Goal: Task Accomplishment & Management: Use online tool/utility

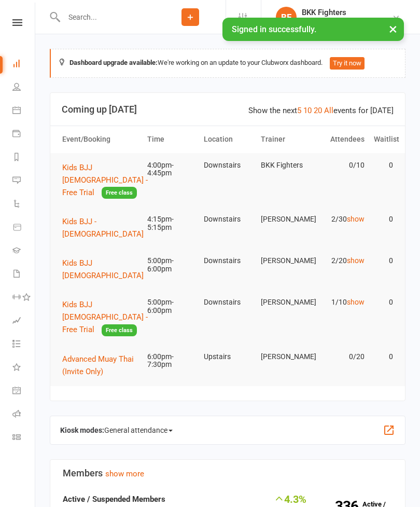
click at [392, 424] on button "button" at bounding box center [389, 430] width 12 height 12
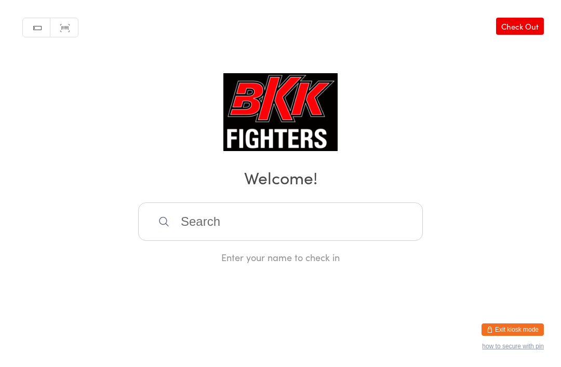
click at [389, 224] on input "search" at bounding box center [280, 221] width 284 height 38
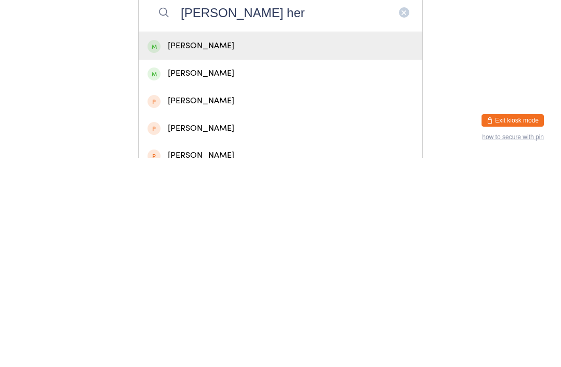
scroll to position [209, 0]
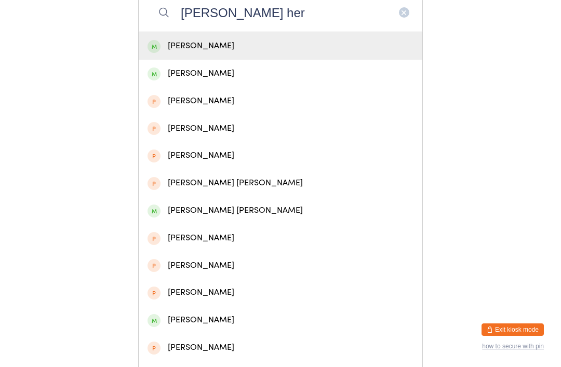
type input "Maggie her"
click at [209, 51] on div "[PERSON_NAME]" at bounding box center [280, 46] width 266 height 14
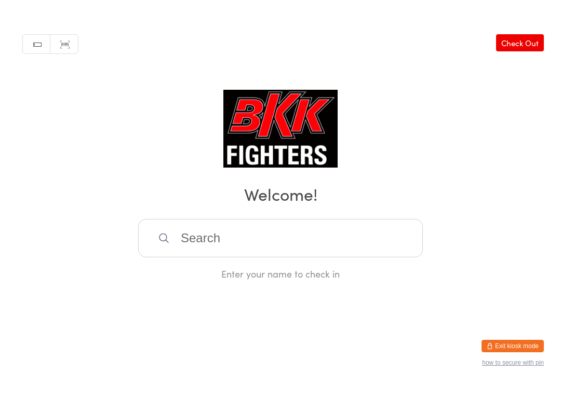
scroll to position [0, 0]
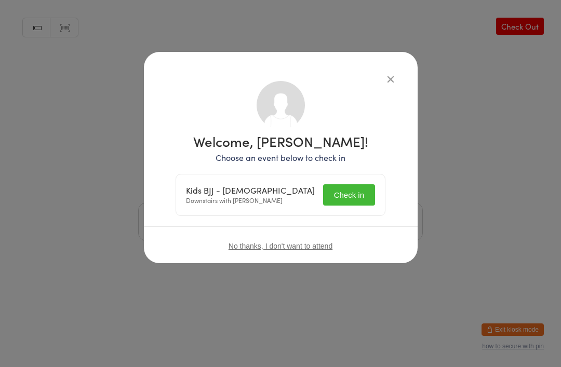
click at [355, 202] on button "Check in" at bounding box center [349, 194] width 52 height 21
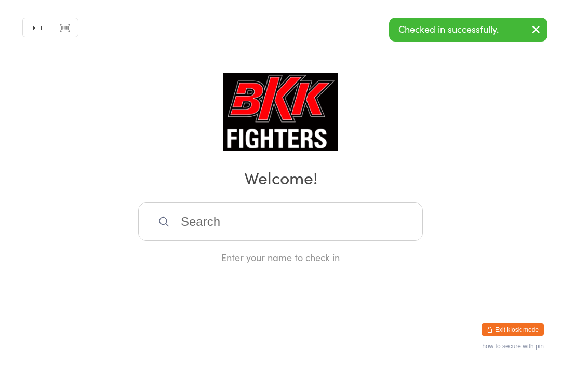
click at [287, 228] on input "search" at bounding box center [280, 221] width 284 height 38
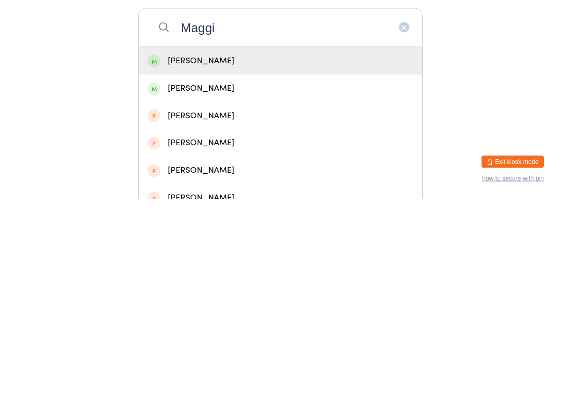
scroll to position [40, 0]
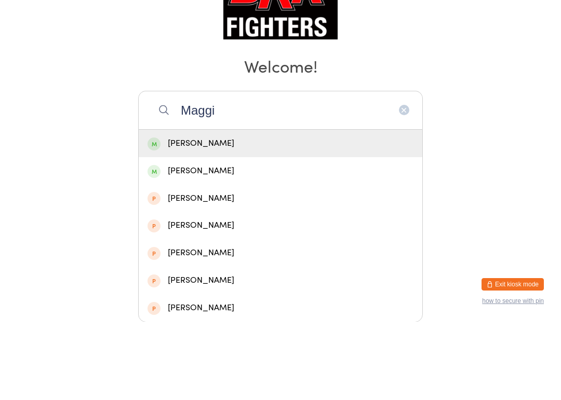
type input "Maggi"
click at [201, 215] on div "[PERSON_NAME]" at bounding box center [280, 222] width 266 height 14
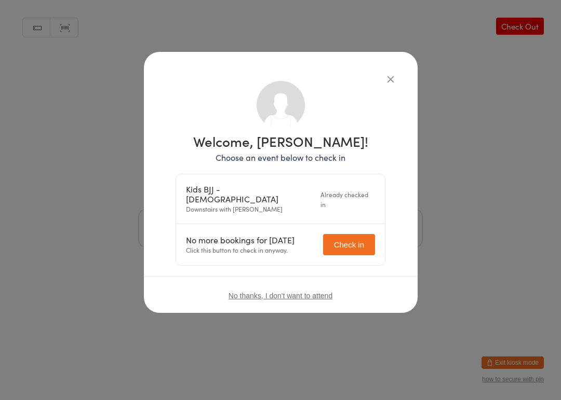
click at [328, 240] on button "Check in" at bounding box center [349, 244] width 52 height 21
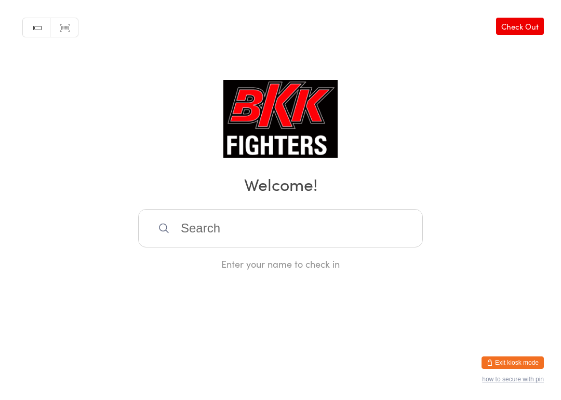
click at [320, 223] on input "search" at bounding box center [280, 228] width 284 height 38
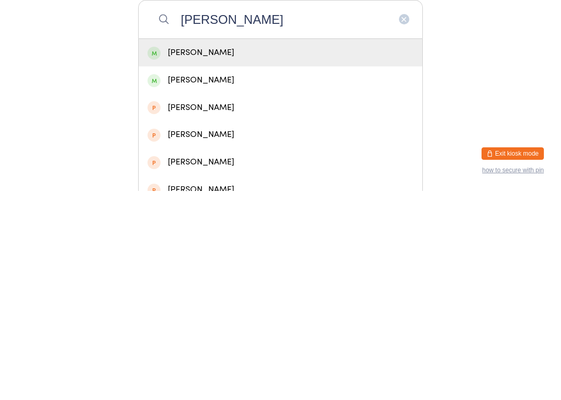
type input "Milo"
click at [233, 276] on div "Milo Perkins" at bounding box center [280, 290] width 283 height 28
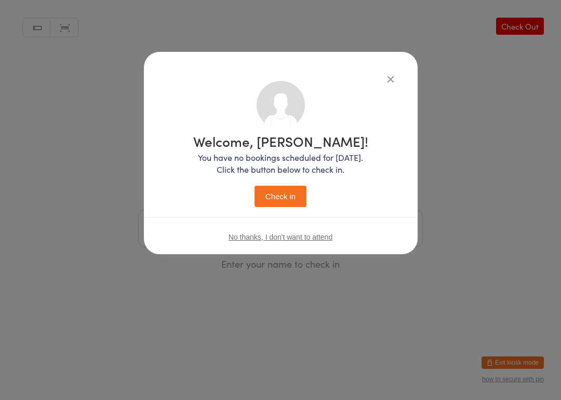
click at [268, 198] on button "Check in" at bounding box center [280, 196] width 52 height 21
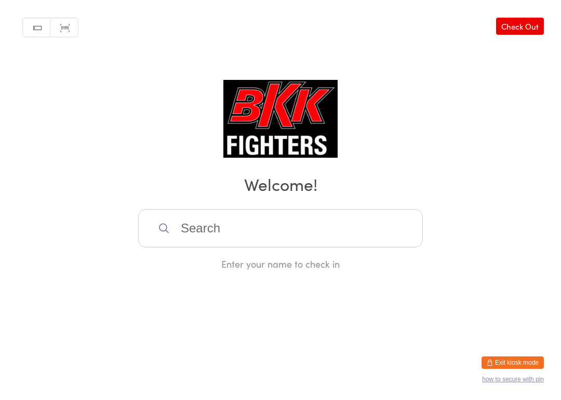
click at [294, 216] on input "search" at bounding box center [280, 228] width 284 height 38
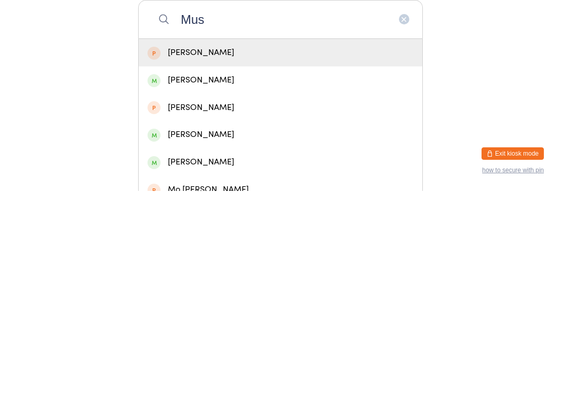
type input "Mus"
click at [238, 255] on div "Mussa Hussain" at bounding box center [280, 262] width 266 height 14
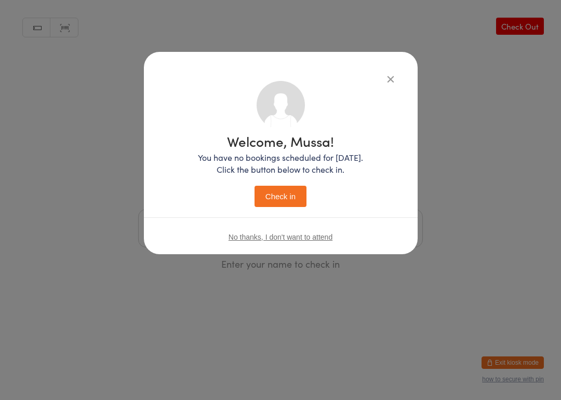
click at [390, 73] on icon "button" at bounding box center [390, 78] width 11 height 11
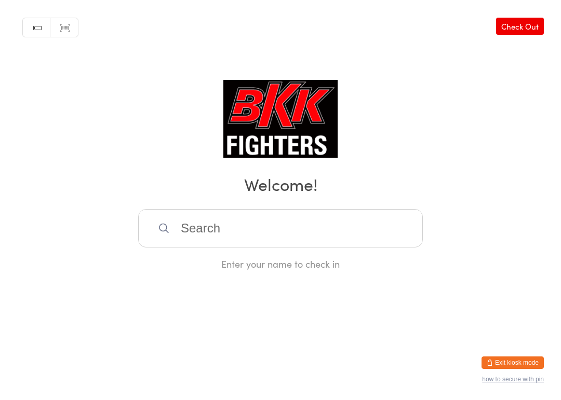
click at [258, 230] on input "search" at bounding box center [280, 228] width 284 height 38
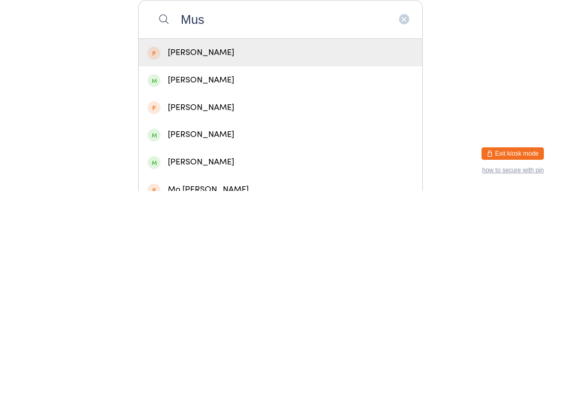
type input "Mus"
click at [207, 282] on div "Musa Jalazai" at bounding box center [280, 289] width 266 height 14
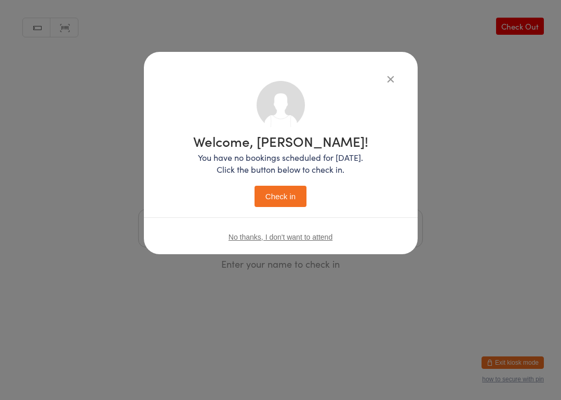
click at [287, 196] on button "Check in" at bounding box center [280, 196] width 52 height 21
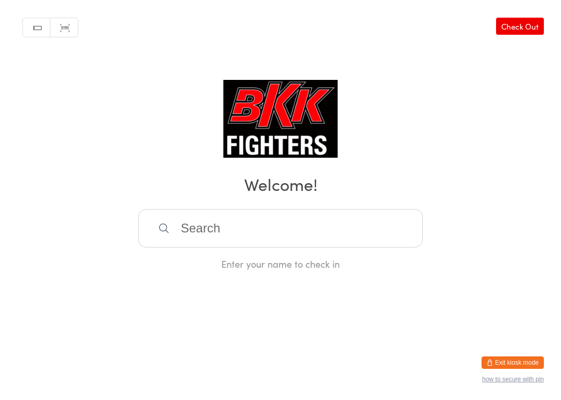
click at [208, 223] on input "search" at bounding box center [280, 228] width 284 height 38
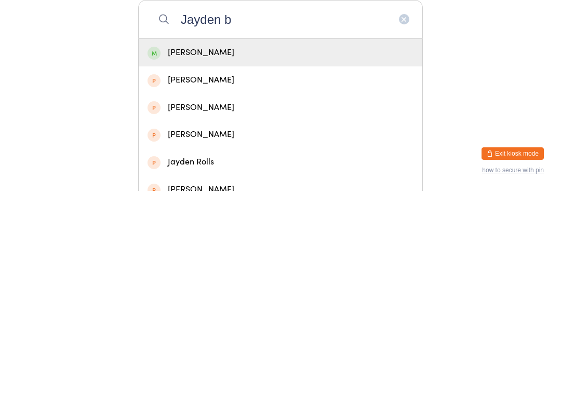
type input "Jayden b"
click at [213, 248] on div "Jayden Borg" at bounding box center [280, 262] width 283 height 28
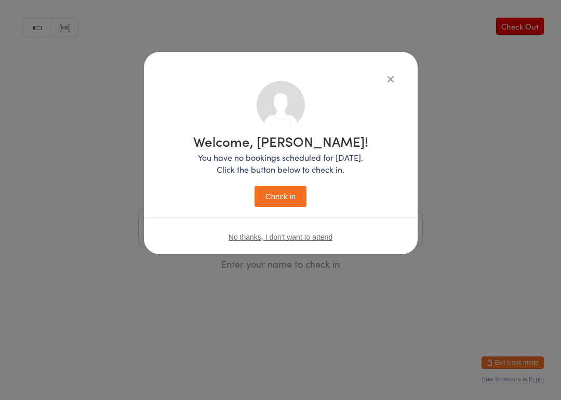
click at [296, 187] on button "Check in" at bounding box center [280, 196] width 52 height 21
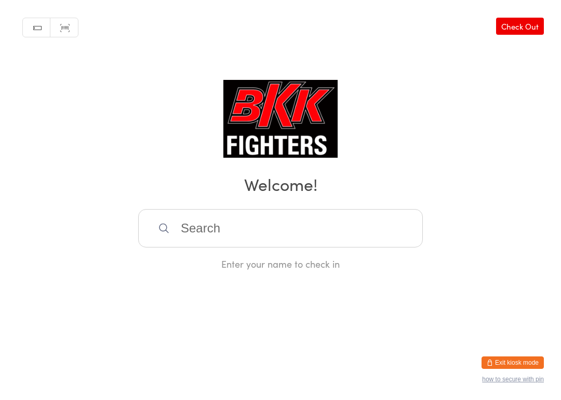
click at [249, 220] on input "search" at bounding box center [280, 228] width 284 height 38
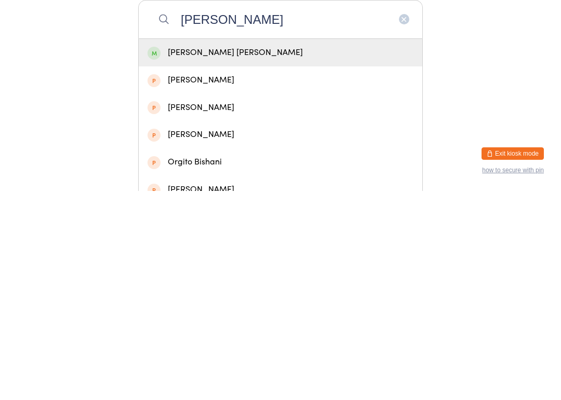
type input "Ishan"
click at [226, 255] on div "Ishan Logan Parekh" at bounding box center [280, 262] width 266 height 14
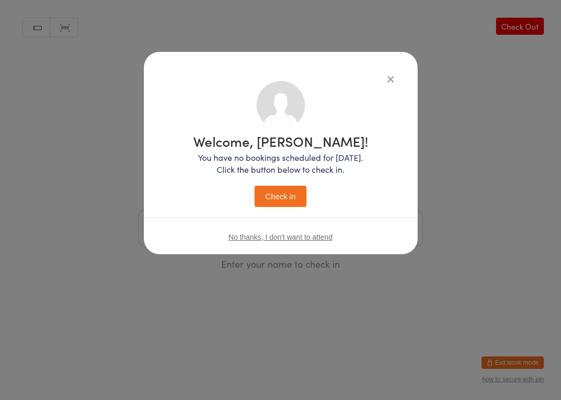
click at [288, 196] on button "Check in" at bounding box center [280, 196] width 52 height 21
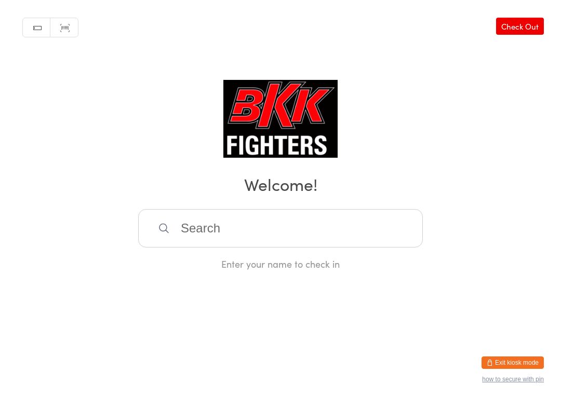
click at [173, 242] on input "search" at bounding box center [280, 228] width 284 height 38
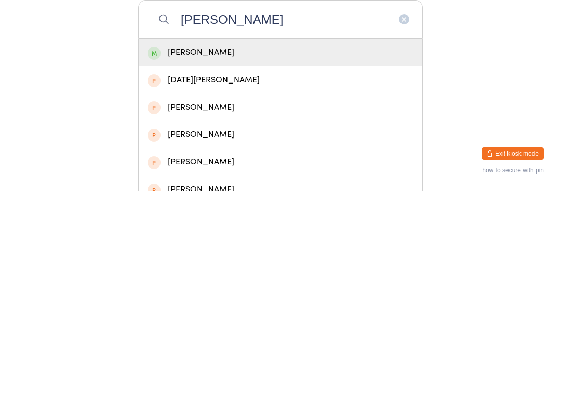
type input "Makhairo"
click at [159, 256] on span at bounding box center [153, 262] width 13 height 13
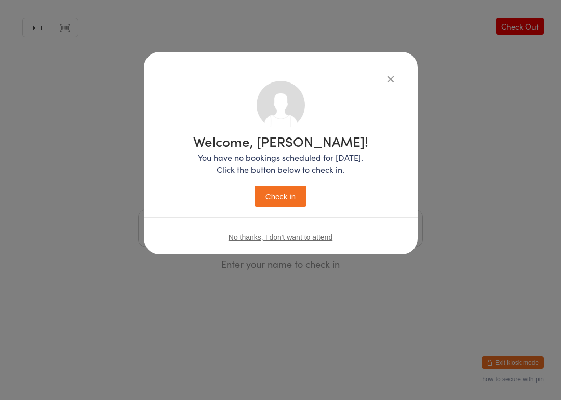
click at [270, 180] on div "Welcome, Makhairo! You have no bookings scheduled for today. Click the button b…" at bounding box center [280, 170] width 175 height 73
click at [278, 200] on button "Check in" at bounding box center [280, 196] width 52 height 21
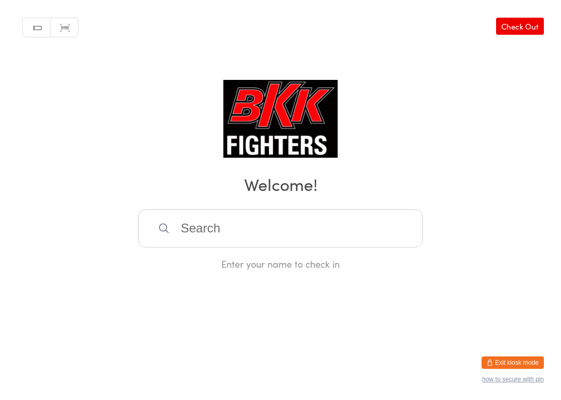
click at [334, 241] on input "search" at bounding box center [280, 228] width 284 height 38
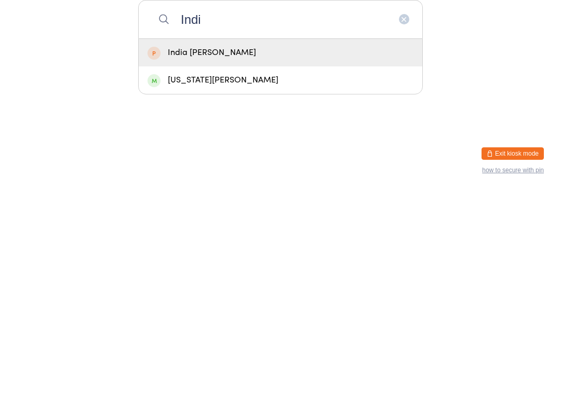
type input "Indi"
click at [304, 282] on div "Indiana johnson" at bounding box center [280, 289] width 266 height 14
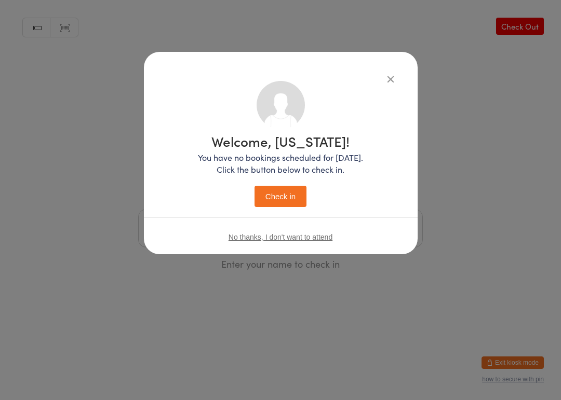
click at [290, 187] on button "Check in" at bounding box center [280, 196] width 52 height 21
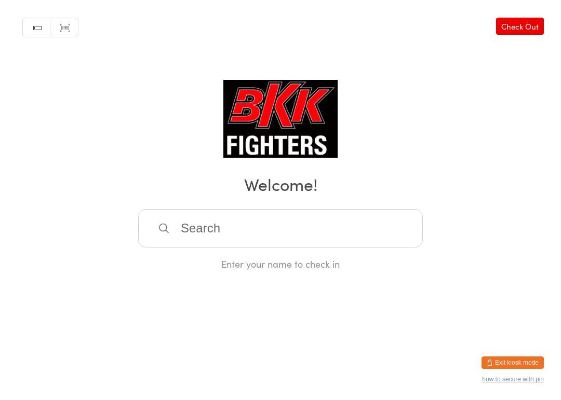
click at [318, 239] on input "search" at bounding box center [280, 228] width 284 height 38
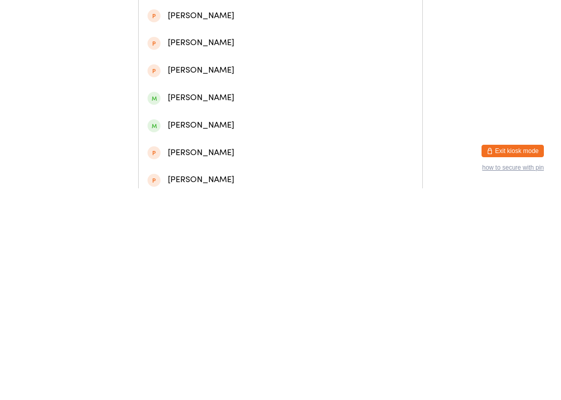
scroll to position [92, 0]
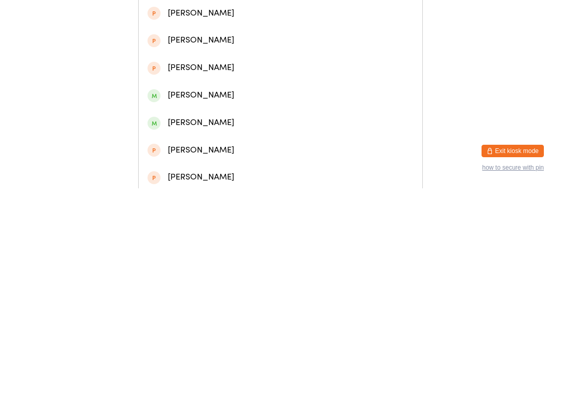
type input "Thomas"
click at [233, 328] on div "Thomas Stock" at bounding box center [280, 335] width 266 height 14
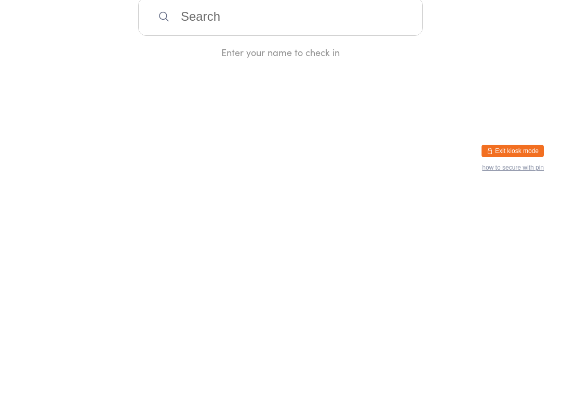
scroll to position [0, 0]
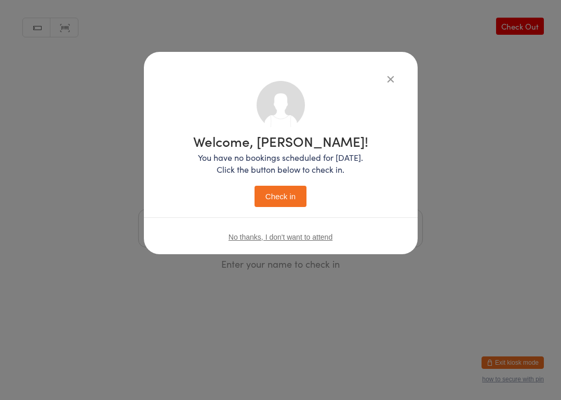
click at [292, 200] on button "Check in" at bounding box center [280, 196] width 52 height 21
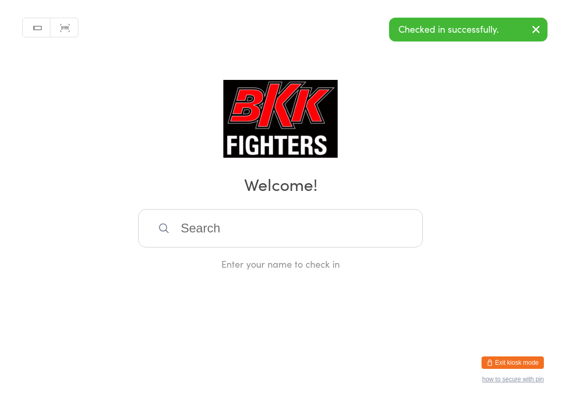
click at [282, 235] on input "search" at bounding box center [280, 228] width 284 height 38
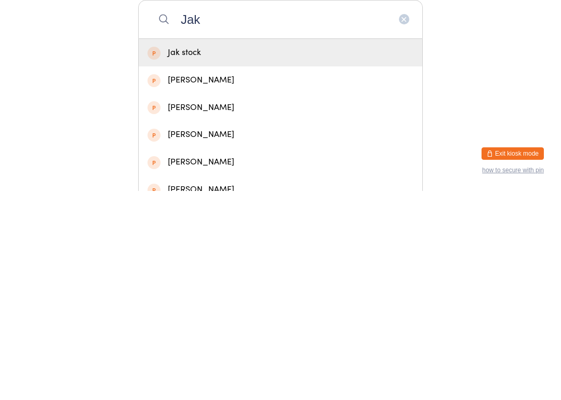
type input "Jak"
click at [229, 255] on div "Jak stock" at bounding box center [280, 262] width 266 height 14
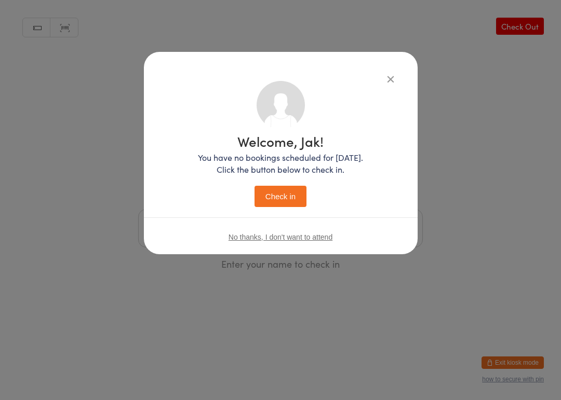
click at [286, 197] on button "Check in" at bounding box center [280, 196] width 52 height 21
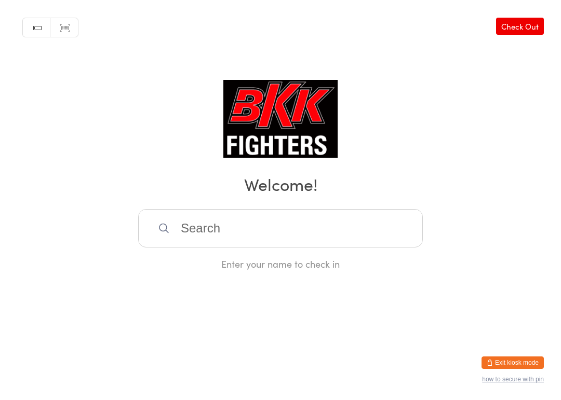
click at [363, 199] on div "Manual search Scanner input Check Out Welcome! Enter your name to check in" at bounding box center [280, 135] width 561 height 270
click at [377, 224] on input "search" at bounding box center [280, 228] width 284 height 38
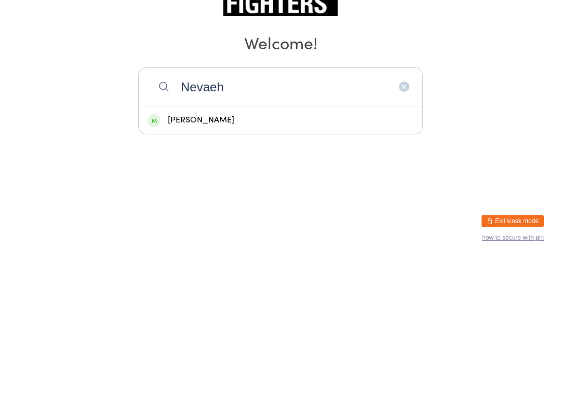
type input "Nevaeh"
click at [305, 255] on div "Nevaeh Kneisler" at bounding box center [280, 262] width 266 height 14
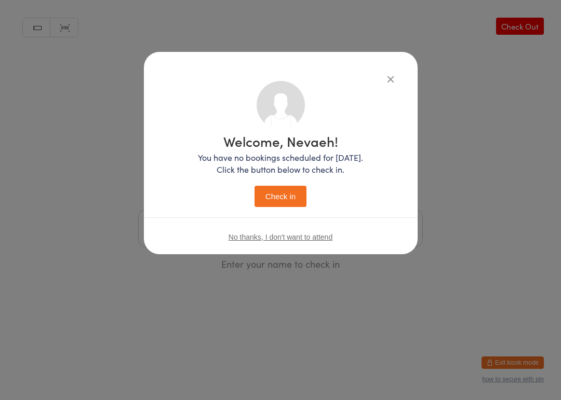
click at [290, 187] on button "Check in" at bounding box center [280, 196] width 52 height 21
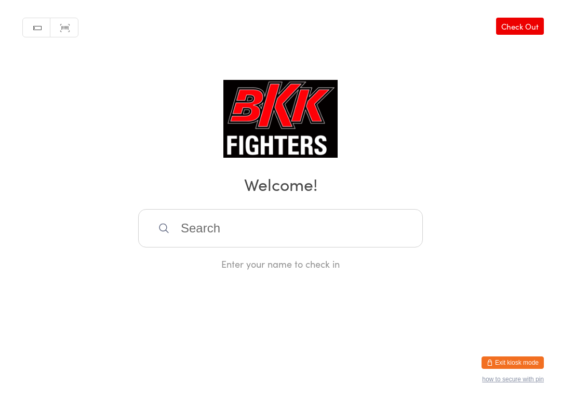
click at [332, 229] on input "search" at bounding box center [280, 228] width 284 height 38
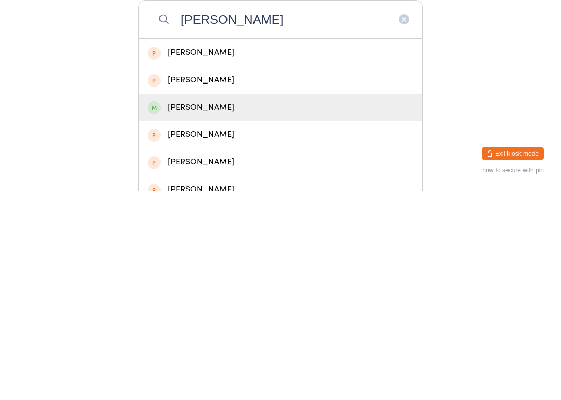
type input "Charlie"
click at [231, 310] on div "Charlie Gray" at bounding box center [280, 317] width 266 height 14
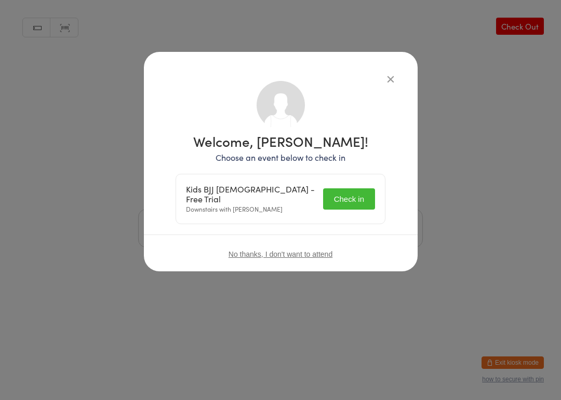
click at [350, 198] on button "Check in" at bounding box center [349, 198] width 52 height 21
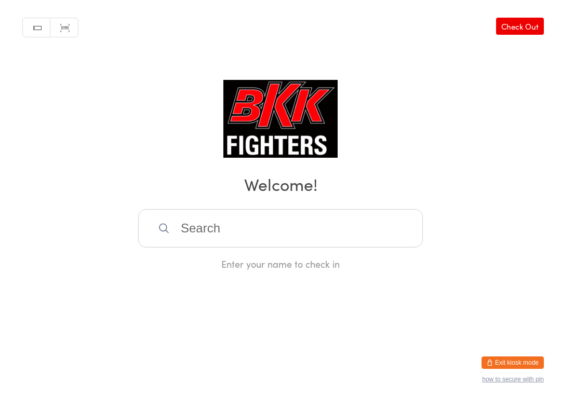
click at [296, 242] on input "search" at bounding box center [280, 228] width 284 height 38
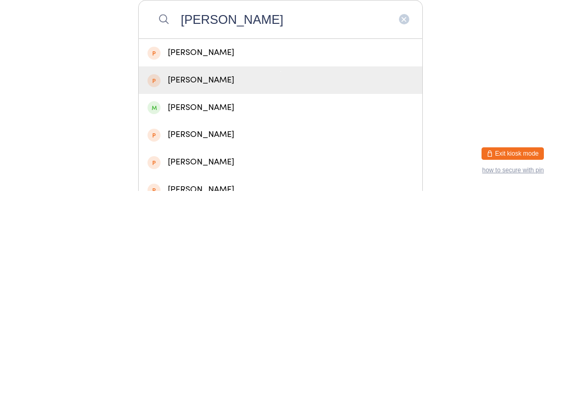
type input "Charlie"
click at [215, 282] on div "Charlie Capon" at bounding box center [280, 289] width 266 height 14
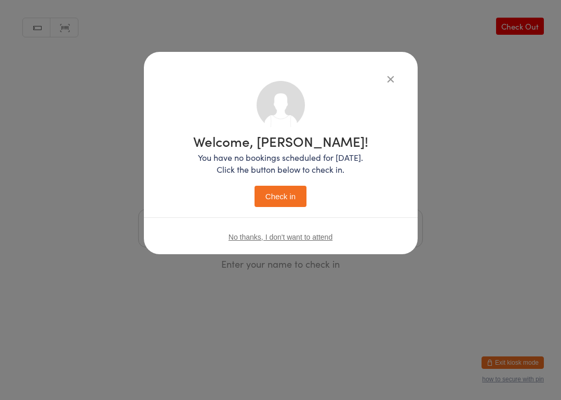
click at [402, 73] on div "Welcome, Charlie! You have no bookings scheduled for today. Click the button be…" at bounding box center [281, 153] width 274 height 202
click at [393, 70] on div "Welcome, Charlie! You have no bookings scheduled for today. Click the button be…" at bounding box center [281, 153] width 274 height 202
click at [387, 79] on icon "button" at bounding box center [390, 78] width 11 height 11
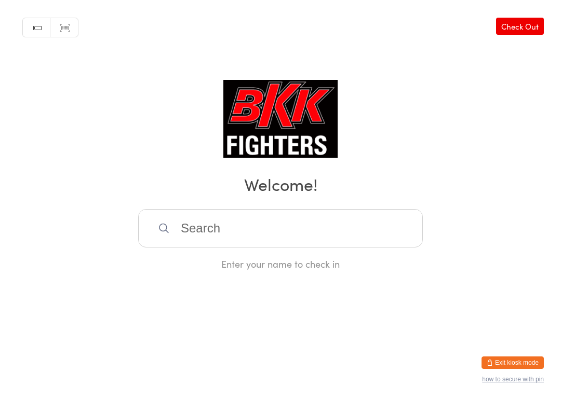
click at [399, 85] on div "Manual search Scanner input Check Out Welcome! Enter your name to check in" at bounding box center [280, 135] width 561 height 270
click at [297, 218] on input "search" at bounding box center [280, 228] width 284 height 38
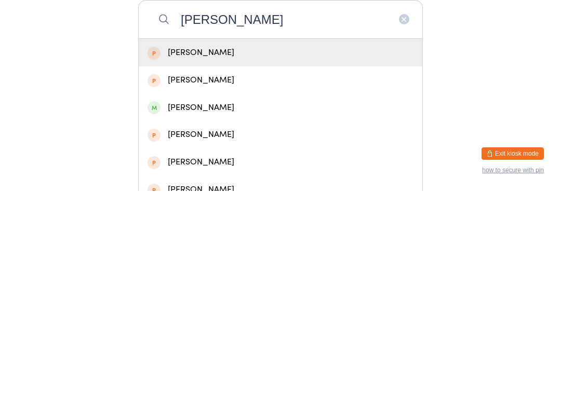
type input "Charlie"
click at [220, 310] on div "Charlie Gray" at bounding box center [280, 317] width 266 height 14
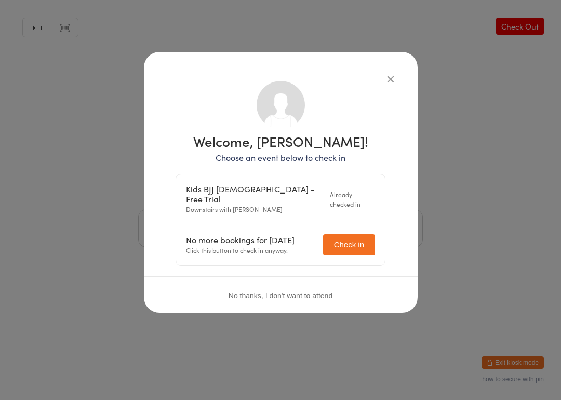
click at [388, 70] on div "Welcome, Charlie Gray! Choose an event below to check in Kids BJJ 8-12 yrs old …" at bounding box center [281, 182] width 274 height 261
click at [401, 77] on div "Welcome, Charlie Gray! Choose an event below to check in Kids BJJ 8-12 yrs old …" at bounding box center [281, 182] width 274 height 261
click at [398, 91] on div "Welcome, Charlie Gray! Choose an event below to check in Kids BJJ 8-12 yrs old …" at bounding box center [281, 182] width 274 height 261
click at [389, 85] on button "button" at bounding box center [390, 79] width 12 height 12
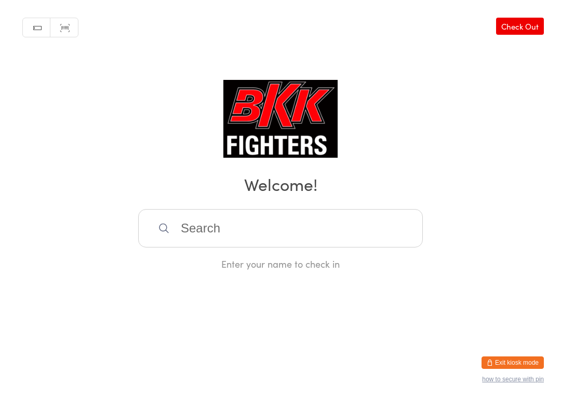
click at [180, 228] on input "search" at bounding box center [280, 228] width 284 height 38
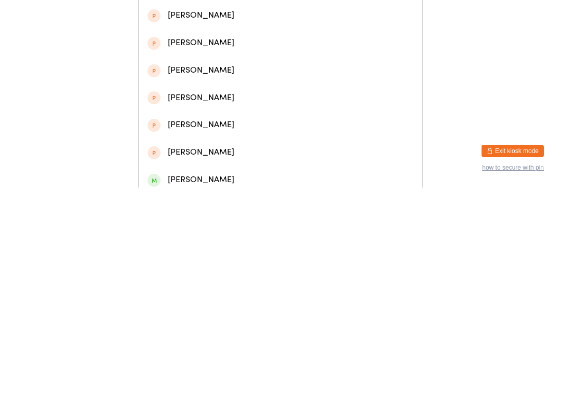
scroll to position [259, 0]
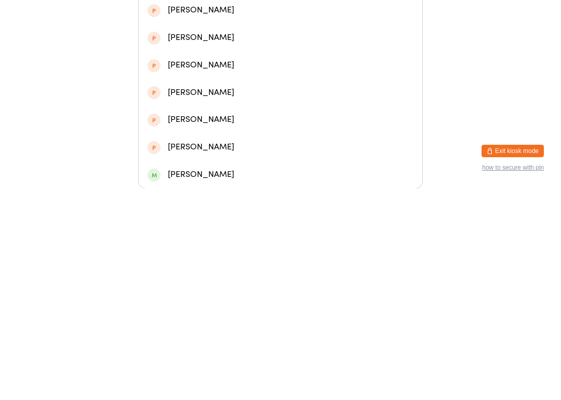
type input "Antek"
click at [187, 379] on div "Antoni Kukowski" at bounding box center [280, 386] width 266 height 14
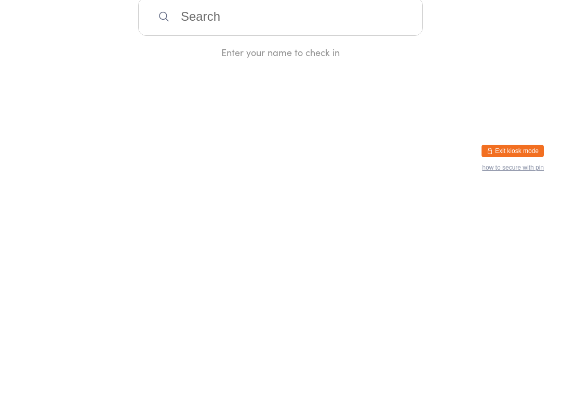
scroll to position [0, 0]
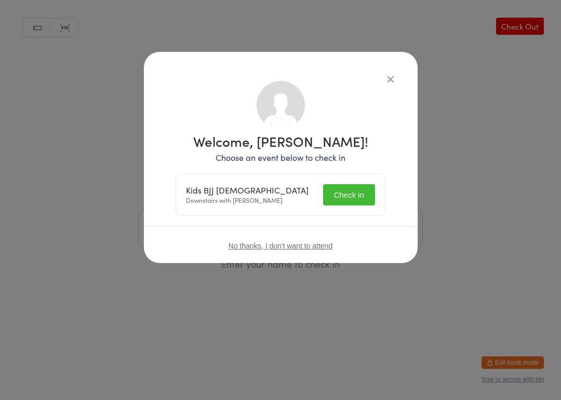
click at [357, 201] on button "Check in" at bounding box center [349, 194] width 52 height 21
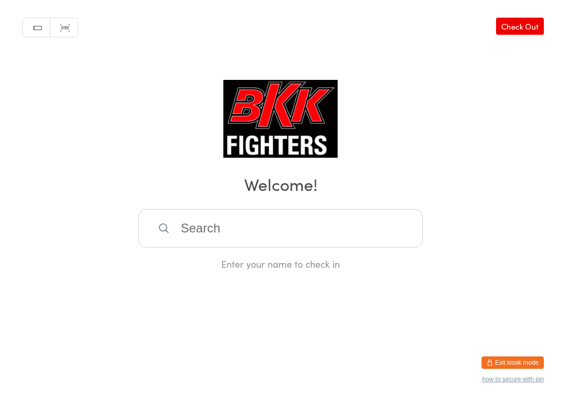
click at [202, 239] on input "search" at bounding box center [280, 228] width 284 height 38
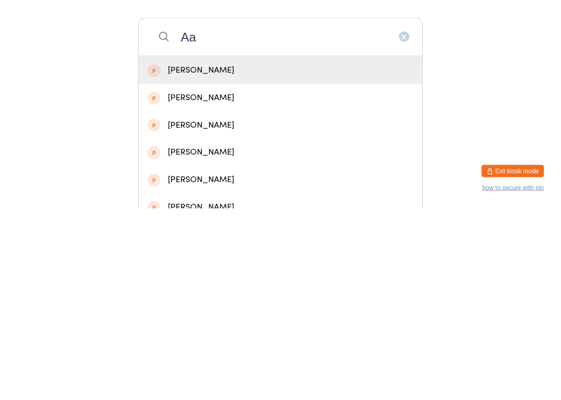
type input "A"
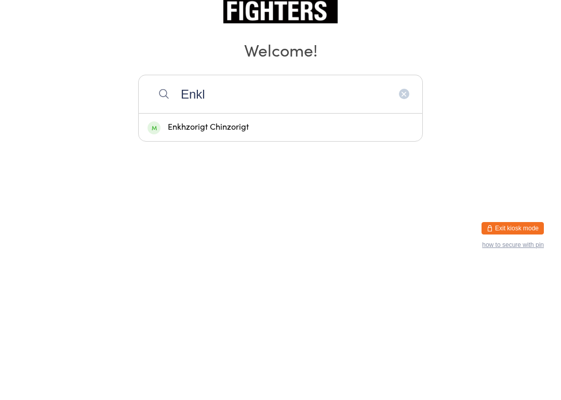
type input "Enkl"
click at [304, 255] on div "Enkhzorigt Chinzorigt" at bounding box center [280, 262] width 266 height 14
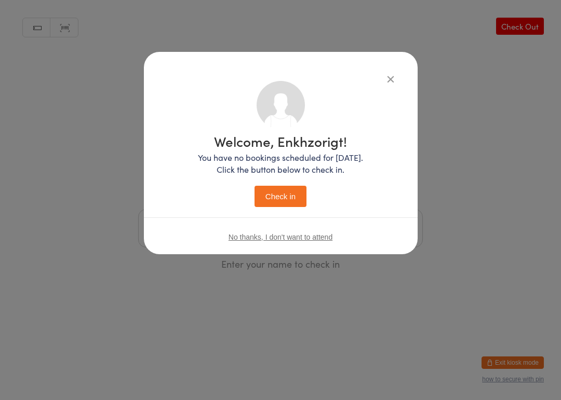
click at [282, 200] on button "Check in" at bounding box center [280, 196] width 52 height 21
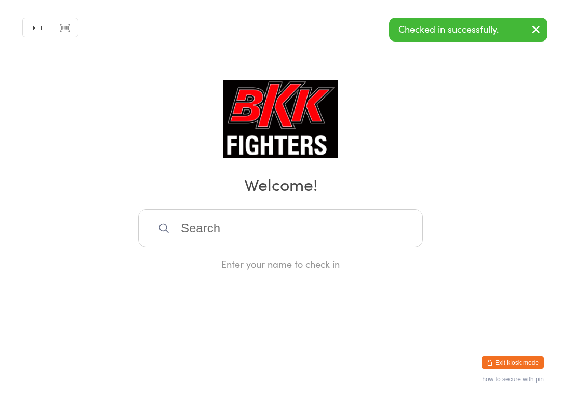
click at [286, 229] on input "search" at bounding box center [280, 228] width 284 height 38
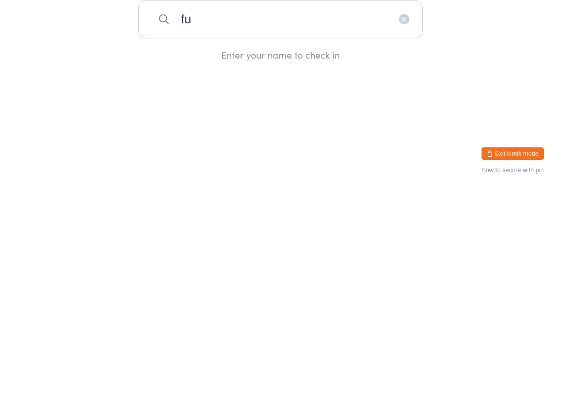
type input "f"
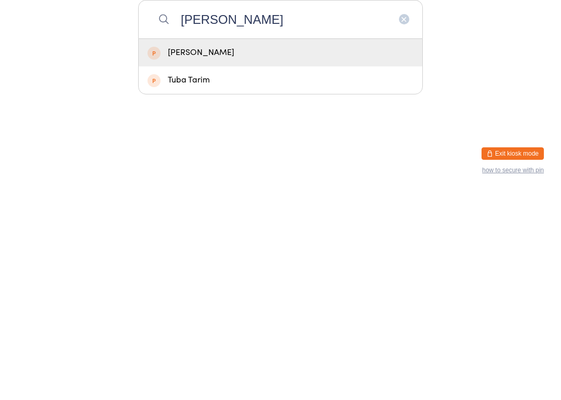
click at [371, 156] on html "You have now entered Kiosk Mode. Members will be able to check themselves in us…" at bounding box center [280, 200] width 561 height 400
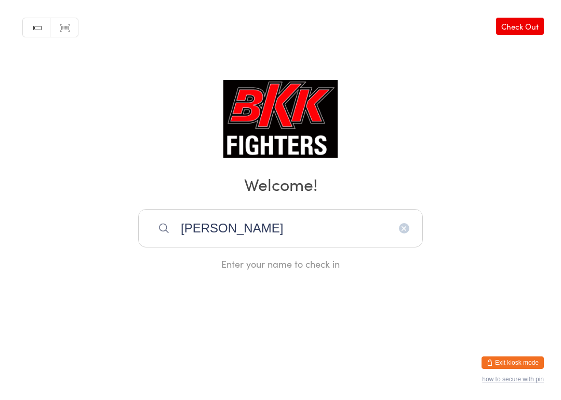
click at [316, 230] on input "tung tung tung sahur" at bounding box center [280, 228] width 284 height 38
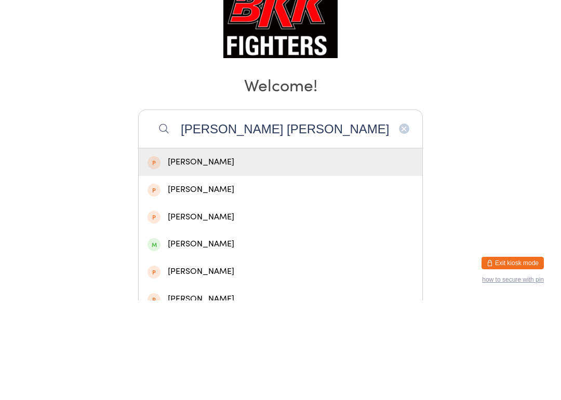
type input "tung tung tung savoir"
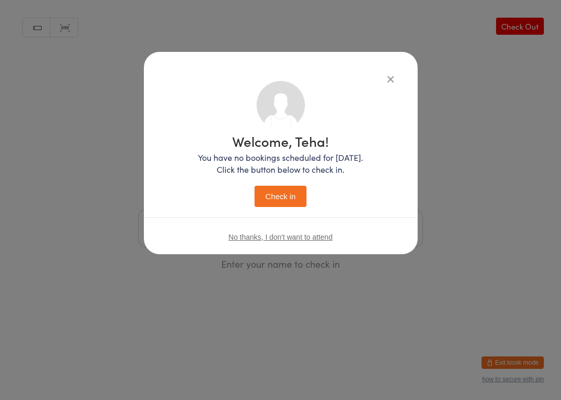
click at [388, 84] on icon "button" at bounding box center [390, 78] width 11 height 11
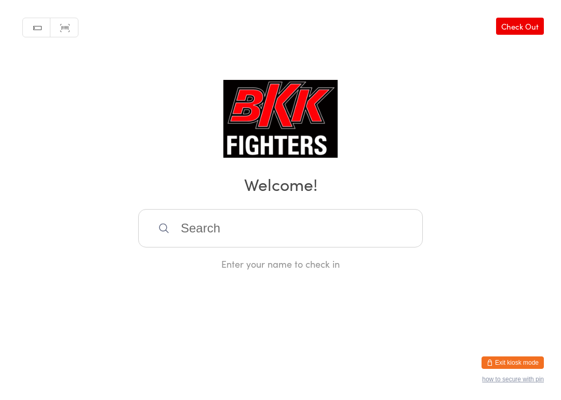
click at [212, 234] on input "search" at bounding box center [280, 228] width 284 height 38
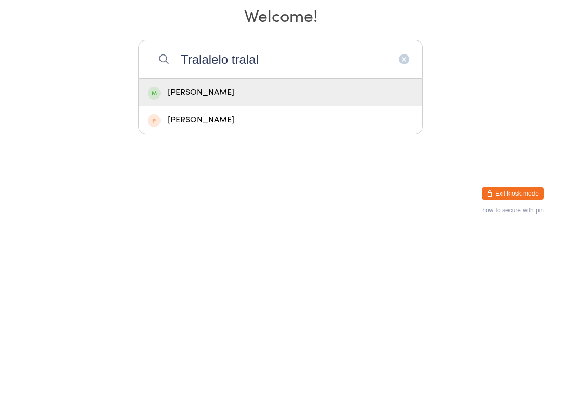
type input "Tralalelo tralala"
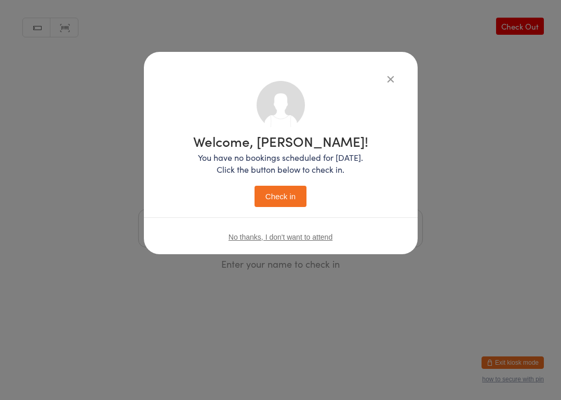
click at [389, 83] on icon "button" at bounding box center [390, 78] width 11 height 11
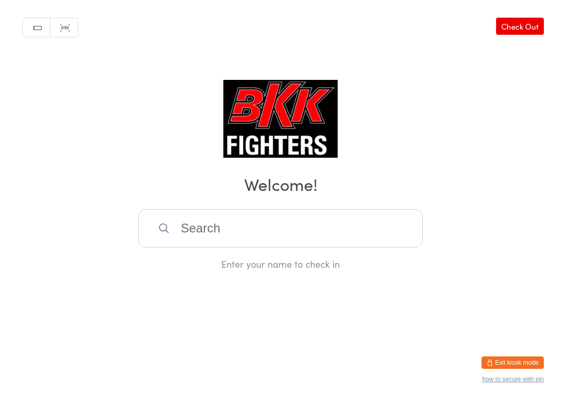
click at [303, 240] on input "search" at bounding box center [280, 228] width 284 height 38
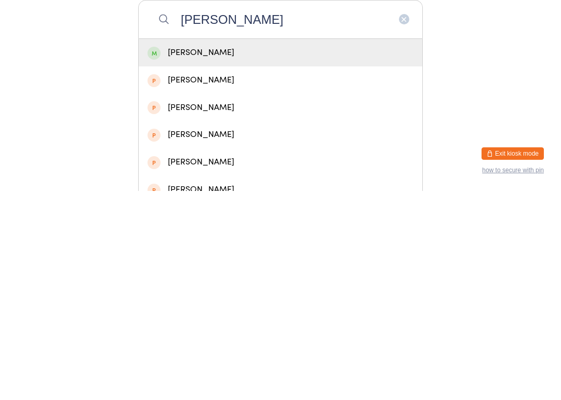
type input "Grace Brooke"
click at [290, 255] on div "Grace Brooke" at bounding box center [280, 262] width 266 height 14
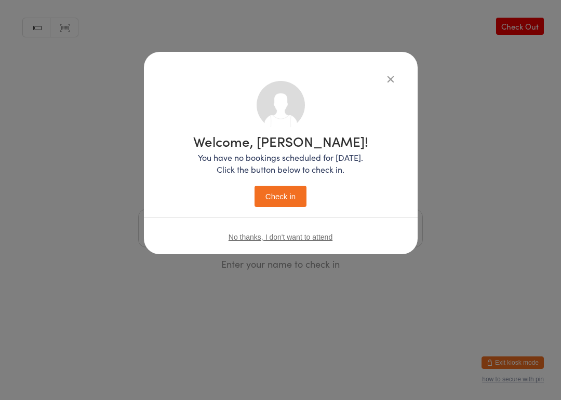
click at [291, 192] on button "Check in" at bounding box center [280, 196] width 52 height 21
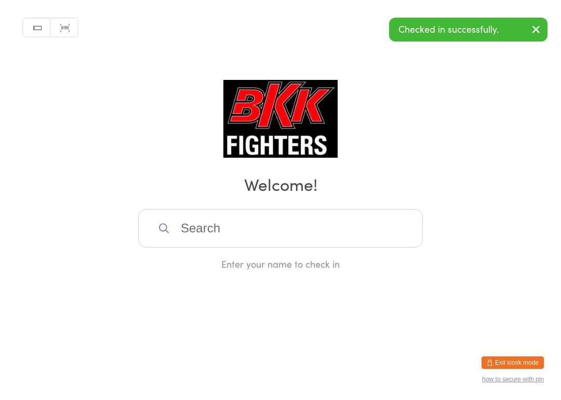
click at [278, 226] on input "search" at bounding box center [280, 228] width 284 height 38
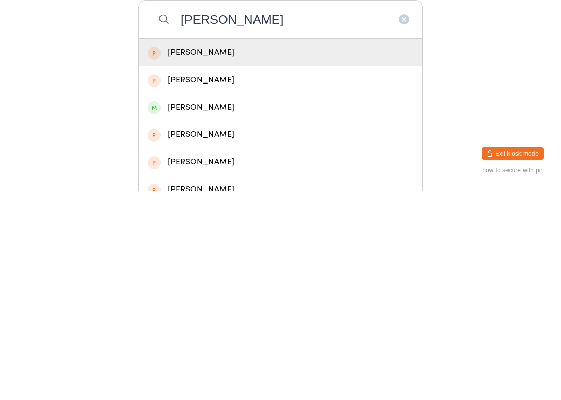
type input "Tyler brooke"
click at [171, 255] on div "Tyler Brooke" at bounding box center [280, 262] width 266 height 14
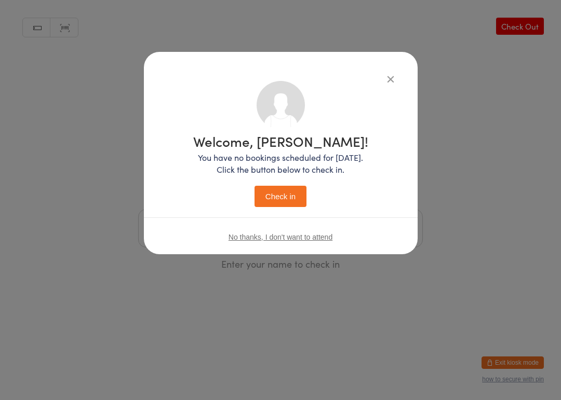
click at [296, 201] on button "Check in" at bounding box center [280, 196] width 52 height 21
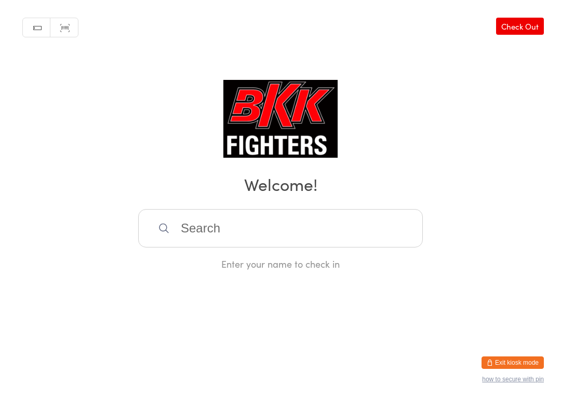
click at [295, 230] on input "search" at bounding box center [280, 228] width 284 height 38
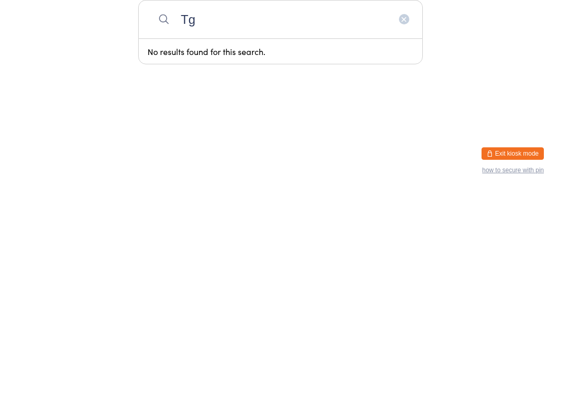
type input "T"
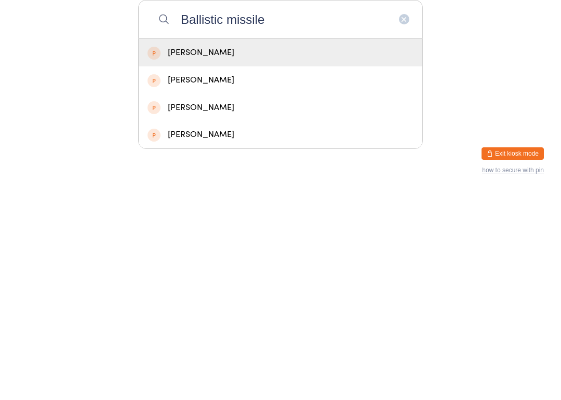
type input "Ballistic missile"
click at [350, 164] on html "You have now entered Kiosk Mode. Members will be able to check themselves in us…" at bounding box center [280, 200] width 561 height 400
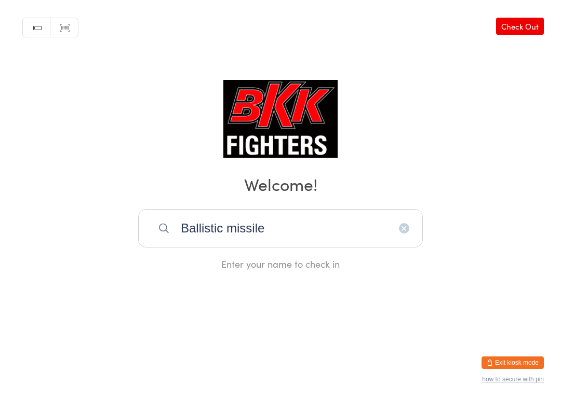
click at [351, 219] on input "Ballistic missile" at bounding box center [280, 228] width 284 height 38
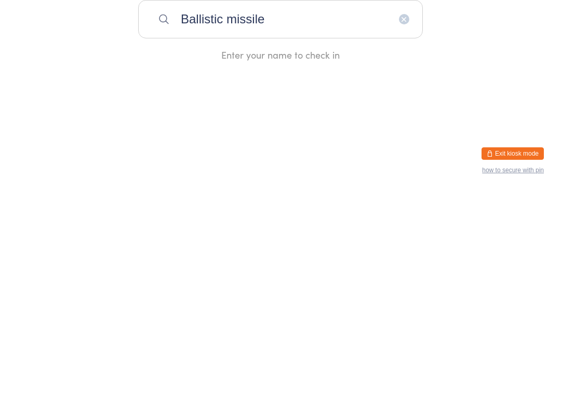
click at [400, 209] on input "Ballistic missile" at bounding box center [280, 228] width 284 height 38
click at [400, 224] on icon "button" at bounding box center [404, 228] width 8 height 8
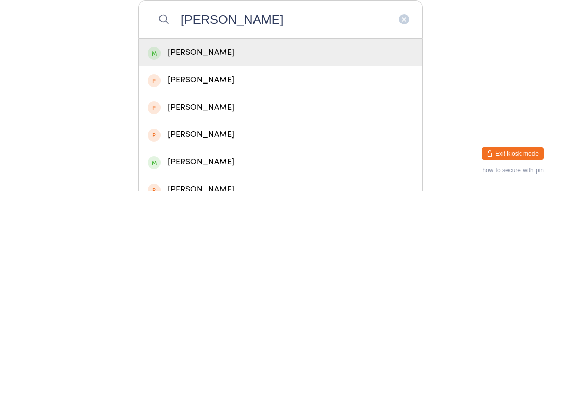
type input "Danny bar"
click at [223, 255] on div "Danny Barford" at bounding box center [280, 262] width 266 height 14
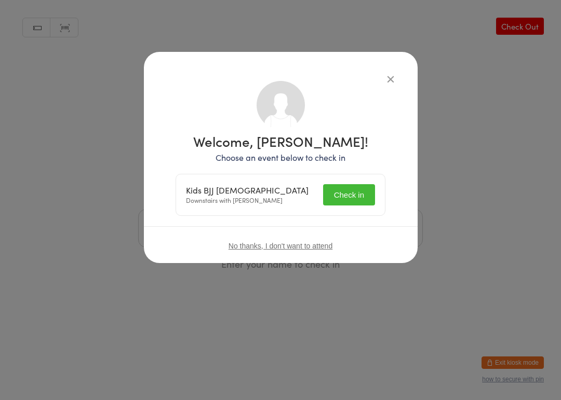
click at [348, 193] on button "Check in" at bounding box center [349, 194] width 52 height 21
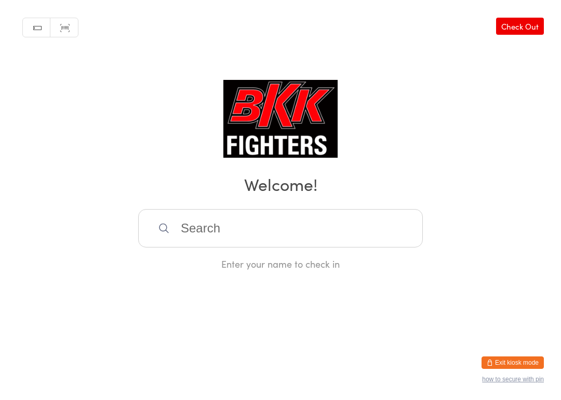
click at [266, 223] on input "search" at bounding box center [280, 228] width 284 height 38
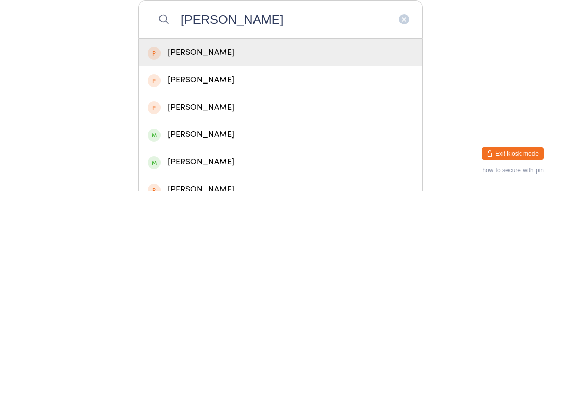
type input "Eddie"
click at [238, 337] on div "Eddie Naylor" at bounding box center [280, 344] width 266 height 14
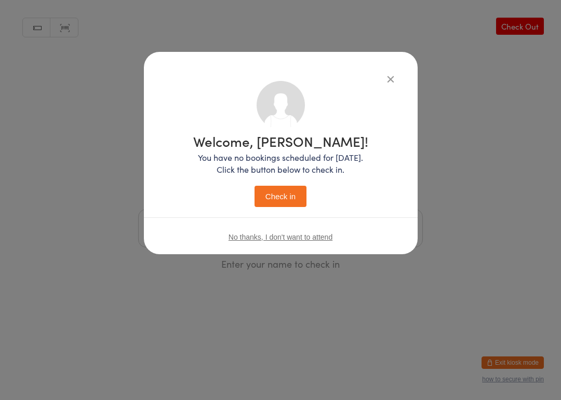
click at [282, 195] on button "Check in" at bounding box center [280, 196] width 52 height 21
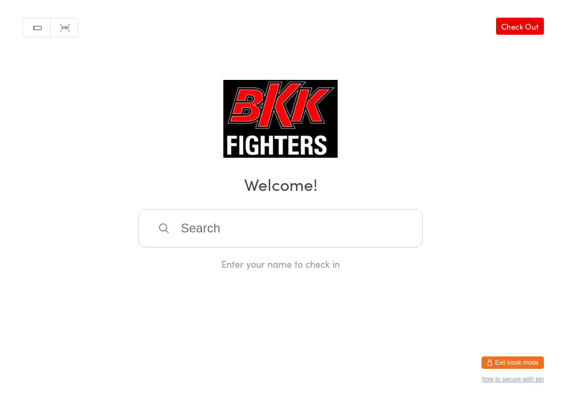
click at [212, 242] on input "search" at bounding box center [280, 228] width 284 height 38
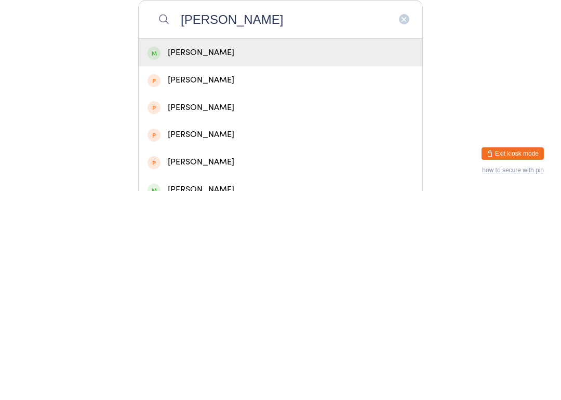
type input "Danny sutt"
click at [200, 255] on div "Danny Sutton" at bounding box center [280, 262] width 266 height 14
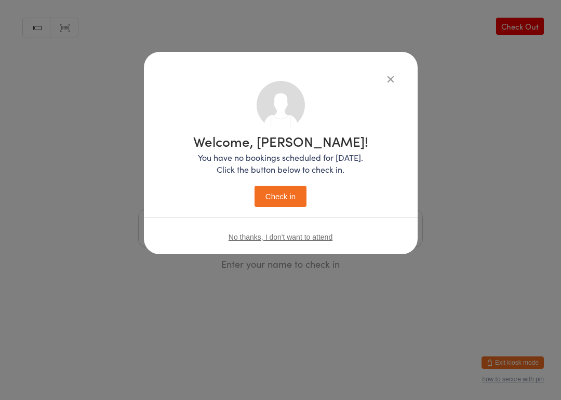
click at [283, 198] on button "Check in" at bounding box center [280, 196] width 52 height 21
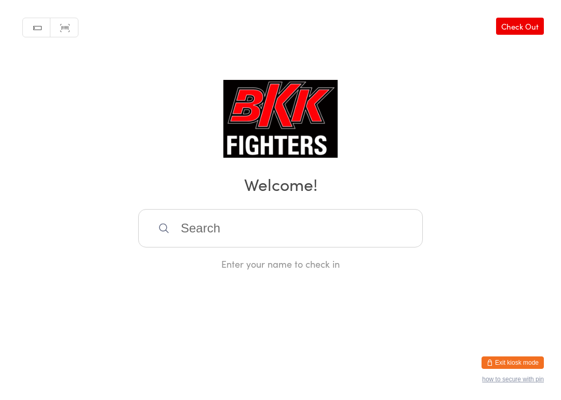
click at [224, 229] on input "search" at bounding box center [280, 228] width 284 height 38
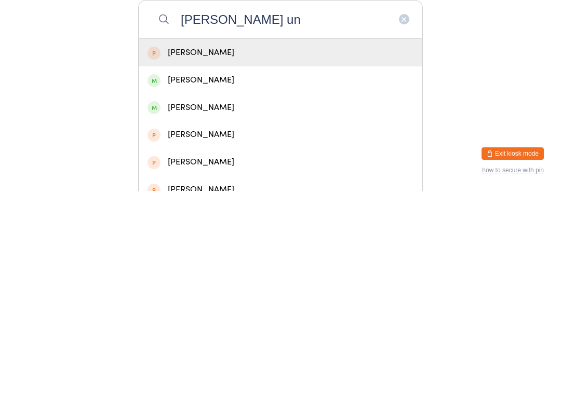
type input "Daniel un"
click at [223, 282] on div "Daniel Underwood" at bounding box center [280, 289] width 266 height 14
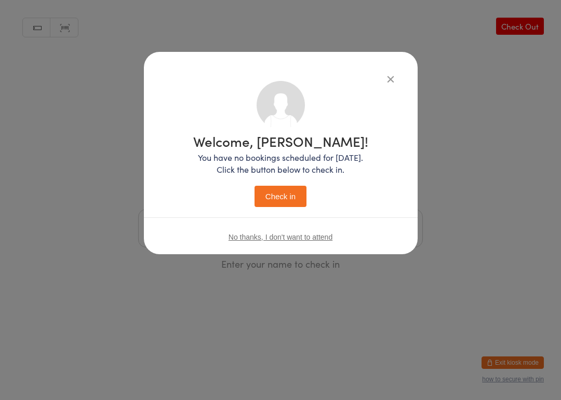
click at [283, 195] on button "Check in" at bounding box center [280, 196] width 52 height 21
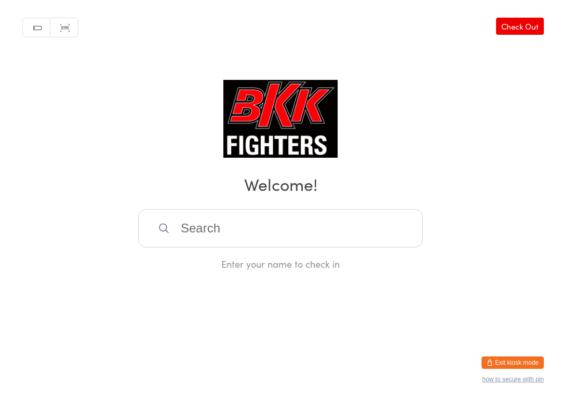
click at [349, 235] on input "search" at bounding box center [280, 228] width 284 height 38
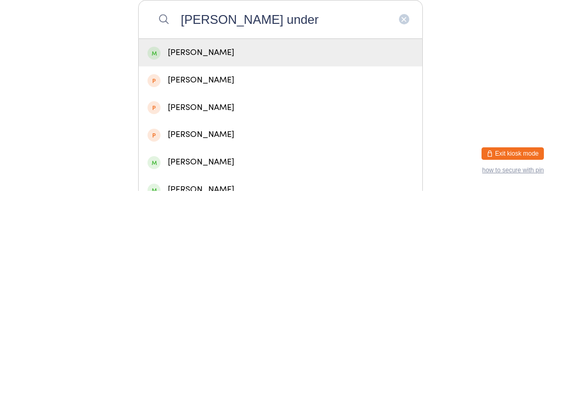
type input "Ethan under"
click at [325, 255] on div "Ethan Underwood" at bounding box center [280, 262] width 266 height 14
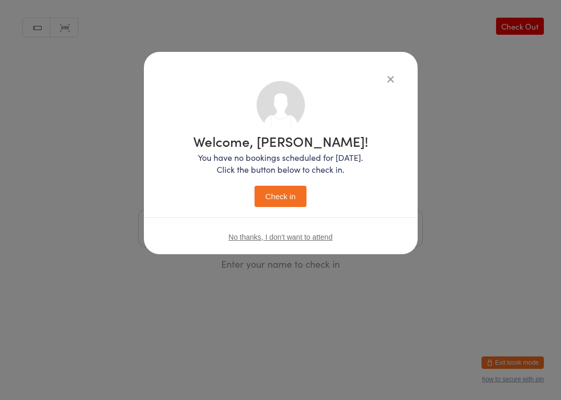
click at [290, 197] on button "Check in" at bounding box center [280, 196] width 52 height 21
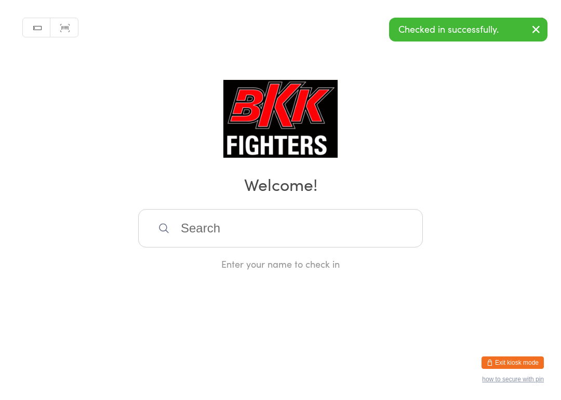
click at [361, 217] on input "search" at bounding box center [280, 228] width 284 height 38
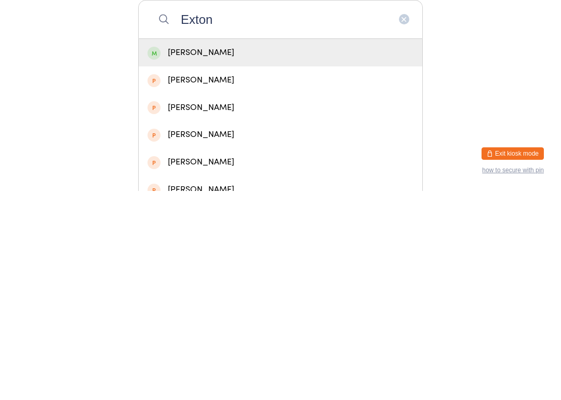
type input "Exton"
click at [324, 255] on div "Charlie Exton" at bounding box center [280, 262] width 266 height 14
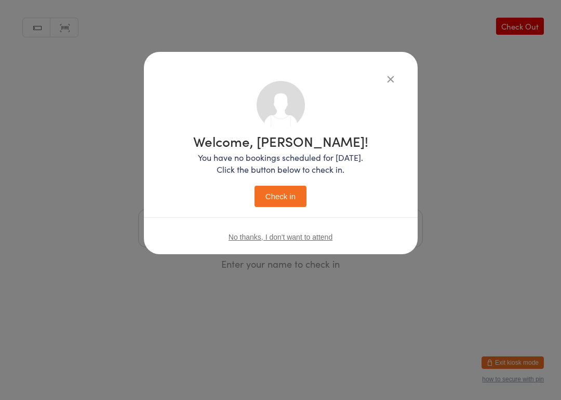
click at [291, 194] on button "Check in" at bounding box center [280, 196] width 52 height 21
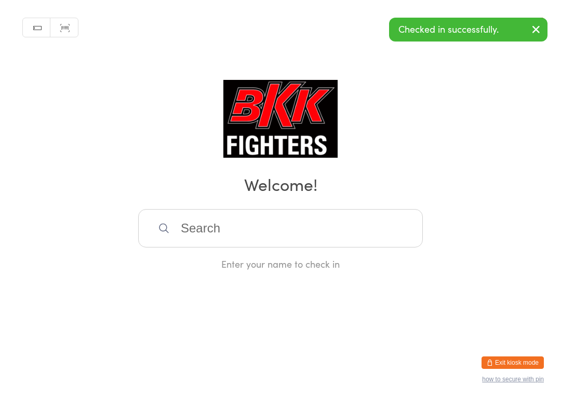
click at [381, 232] on input "search" at bounding box center [280, 228] width 284 height 38
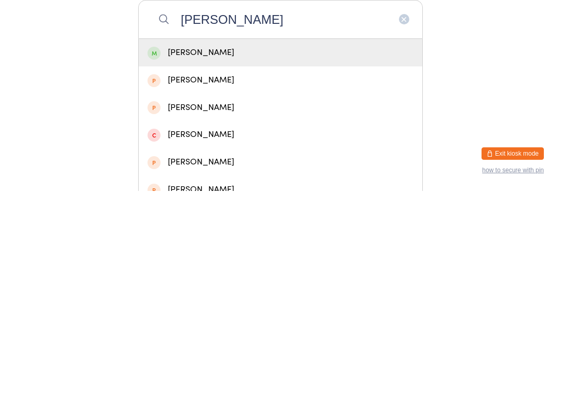
type input "Ryan smith"
click at [244, 255] on div "Ryan Smith" at bounding box center [280, 262] width 266 height 14
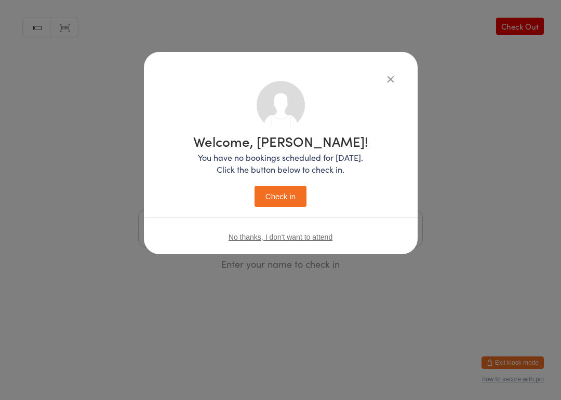
click at [291, 188] on button "Check in" at bounding box center [280, 196] width 52 height 21
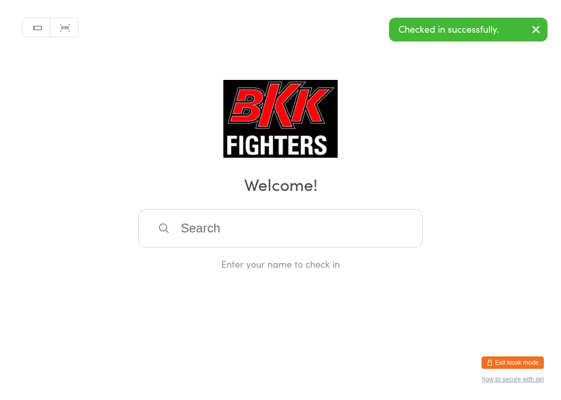
click at [376, 238] on input "search" at bounding box center [280, 228] width 284 height 38
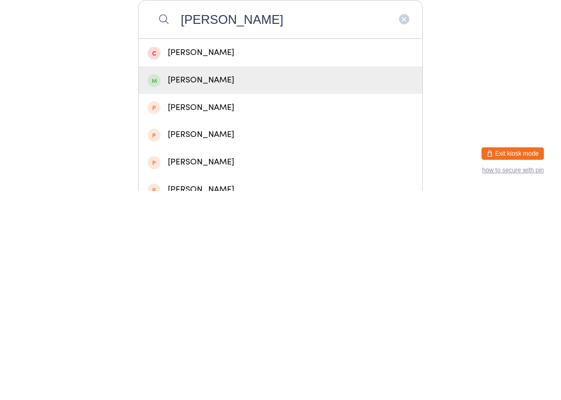
type input "Cameron"
click at [186, 282] on div "Cameron Campbell" at bounding box center [280, 289] width 266 height 14
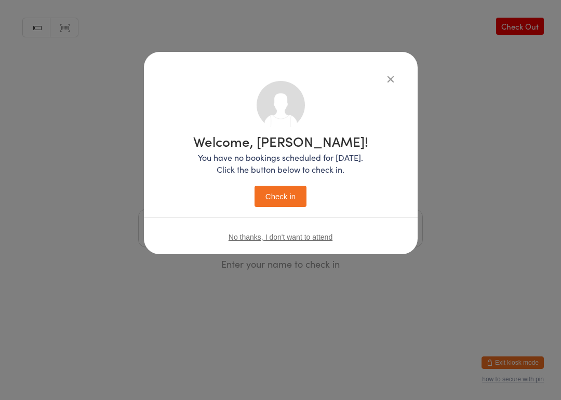
click at [278, 192] on button "Check in" at bounding box center [280, 196] width 52 height 21
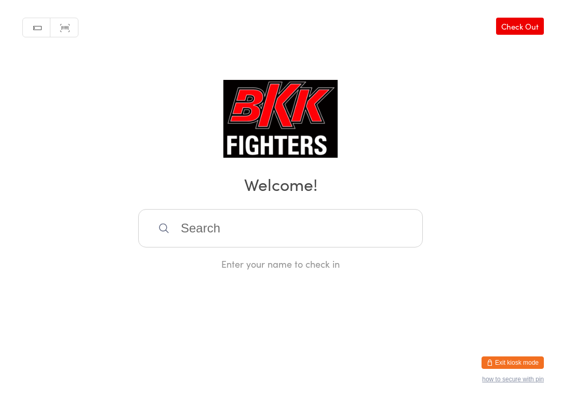
click at [247, 247] on input "search" at bounding box center [280, 228] width 284 height 38
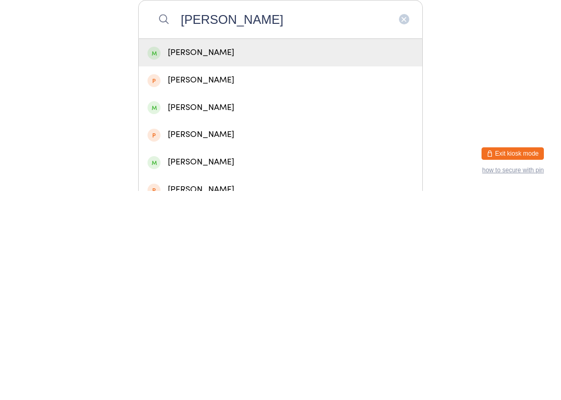
type input "Thomas white"
click at [250, 255] on div "Thomas White" at bounding box center [280, 262] width 266 height 14
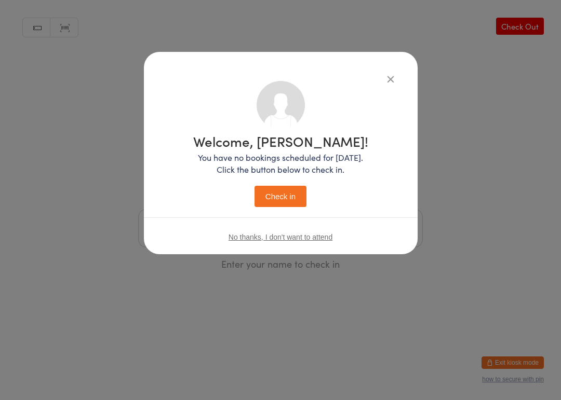
click at [288, 187] on button "Check in" at bounding box center [280, 196] width 52 height 21
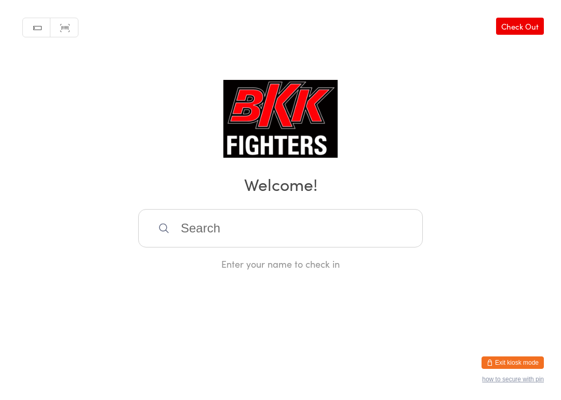
click at [311, 225] on input "search" at bounding box center [280, 228] width 284 height 38
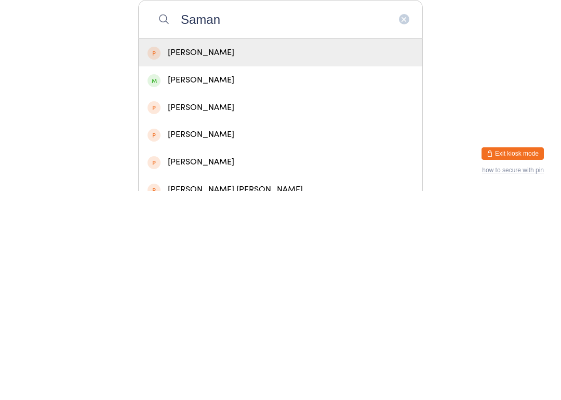
type input "Saman"
click at [251, 282] on div "Samantha Hanlon" at bounding box center [280, 289] width 266 height 14
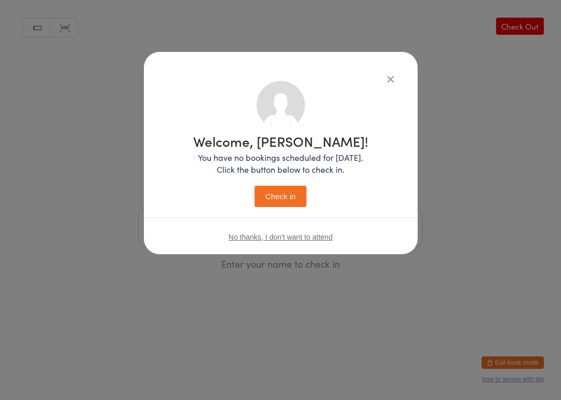
click at [286, 195] on button "Check in" at bounding box center [280, 196] width 52 height 21
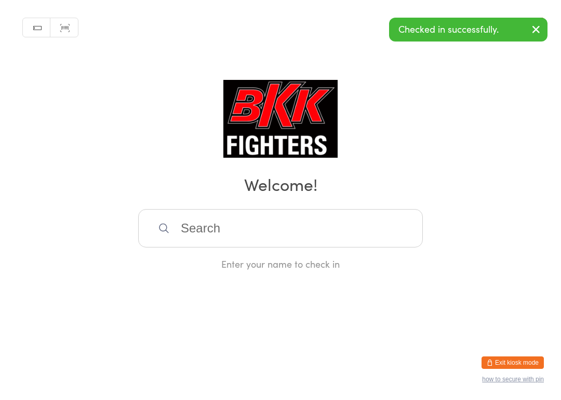
click at [293, 230] on input "search" at bounding box center [280, 228] width 284 height 38
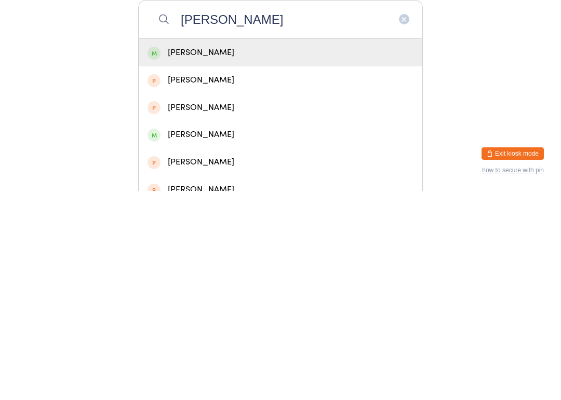
type input "Jake hanlon"
click at [228, 255] on div "Jake Hanlon" at bounding box center [280, 262] width 266 height 14
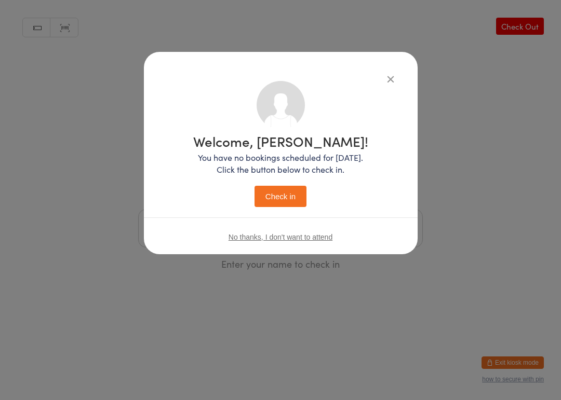
click at [281, 203] on button "Check in" at bounding box center [280, 196] width 52 height 21
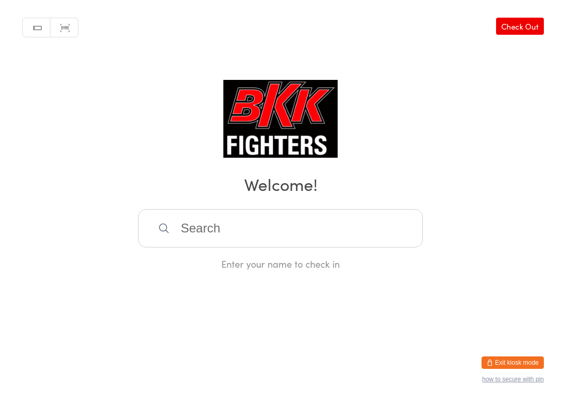
click at [352, 223] on input "search" at bounding box center [280, 228] width 284 height 38
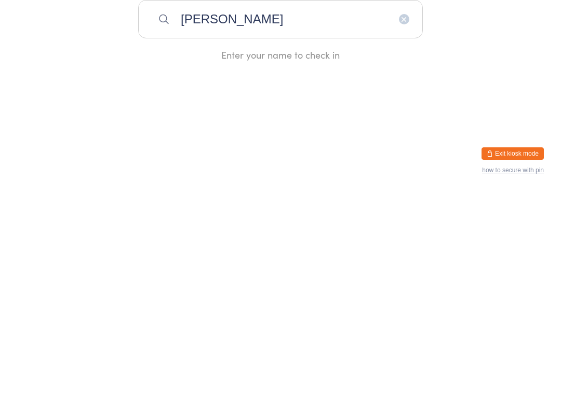
type input "Emeka"
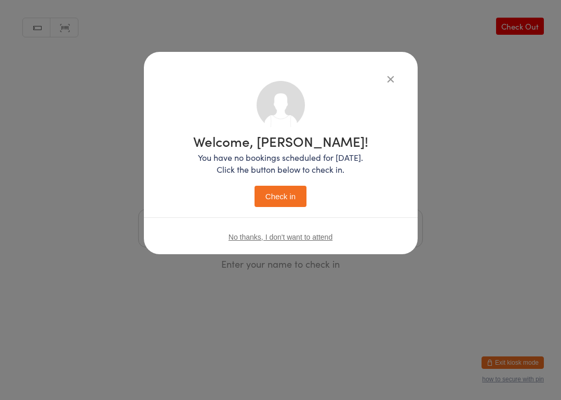
click at [285, 191] on button "Check in" at bounding box center [280, 196] width 52 height 21
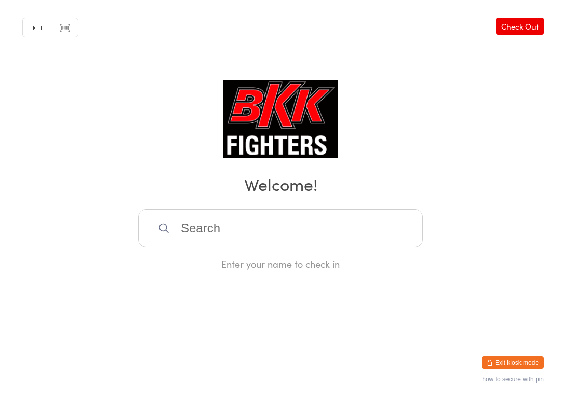
click at [315, 229] on input "search" at bounding box center [280, 228] width 284 height 38
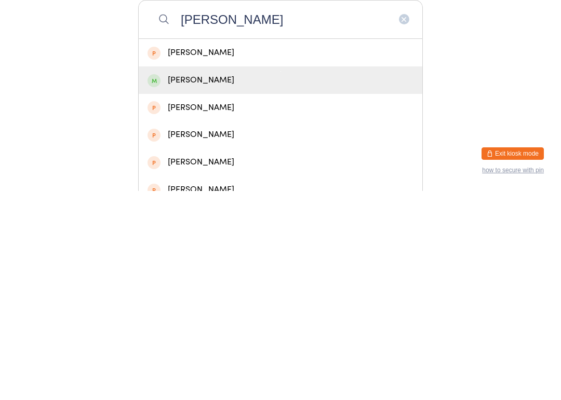
type input "Jose"
click at [265, 282] on div "Joseph petty" at bounding box center [280, 289] width 266 height 14
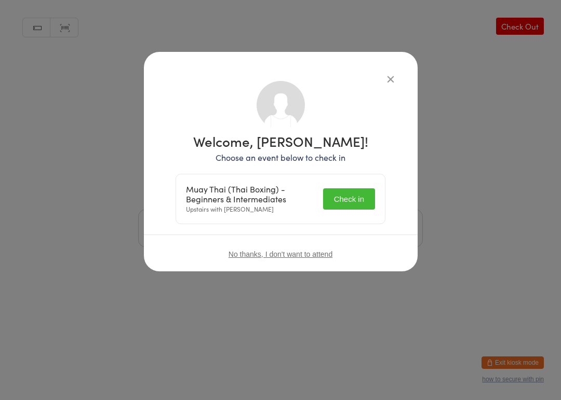
click at [356, 197] on button "Check in" at bounding box center [349, 198] width 52 height 21
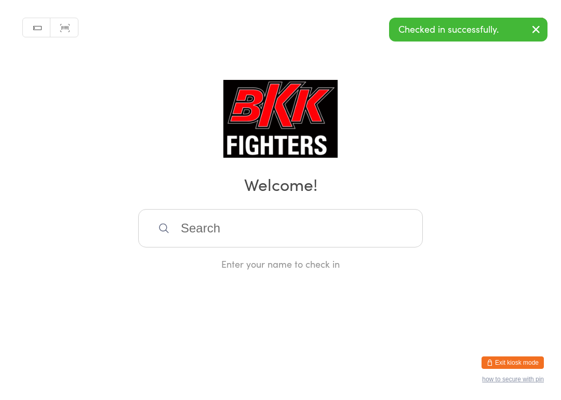
click at [420, 26] on icon "button" at bounding box center [535, 29] width 12 height 13
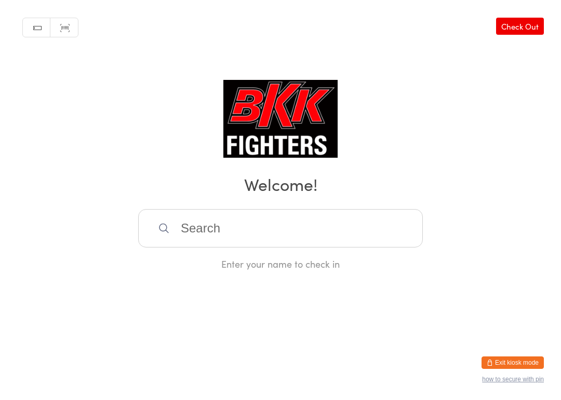
click at [305, 241] on input "search" at bounding box center [280, 228] width 284 height 38
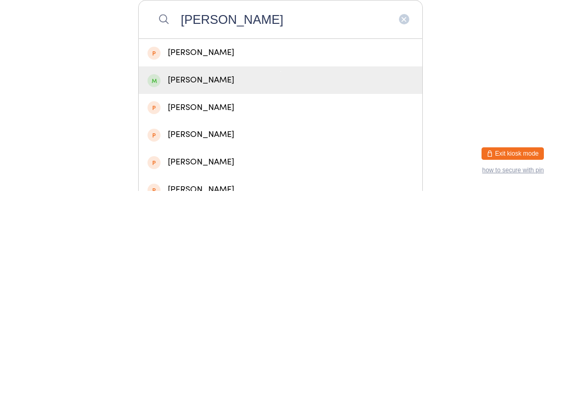
type input "Ben lo"
click at [233, 282] on div "Ben Lovelace" at bounding box center [280, 289] width 266 height 14
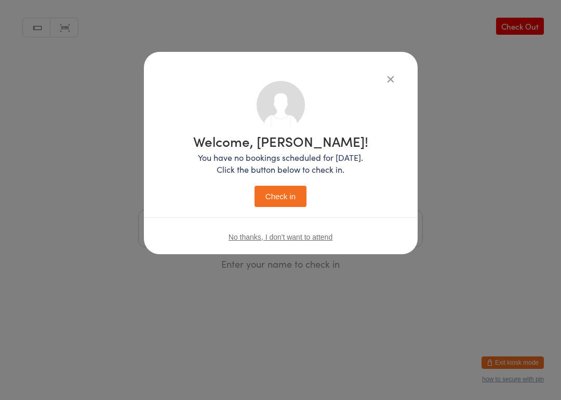
click at [289, 197] on button "Check in" at bounding box center [280, 196] width 52 height 21
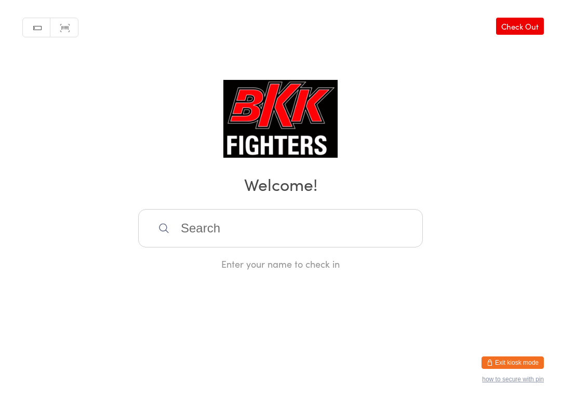
click at [291, 227] on input "search" at bounding box center [280, 228] width 284 height 38
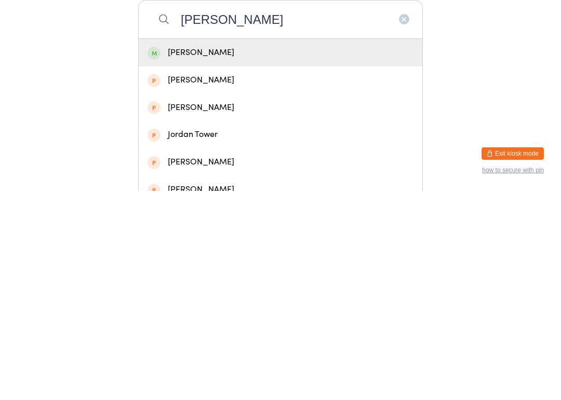
type input "Trower"
click at [237, 255] on div "Sam Trower" at bounding box center [280, 262] width 266 height 14
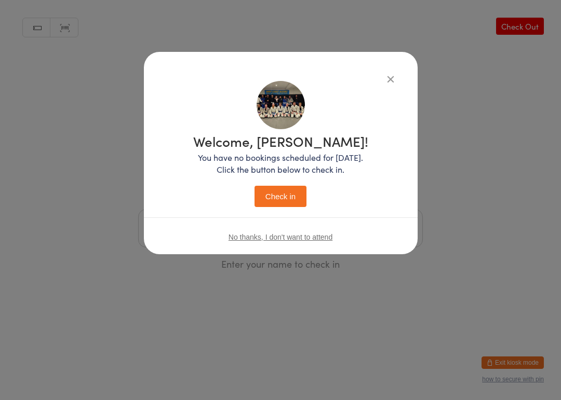
click at [276, 197] on button "Check in" at bounding box center [280, 196] width 52 height 21
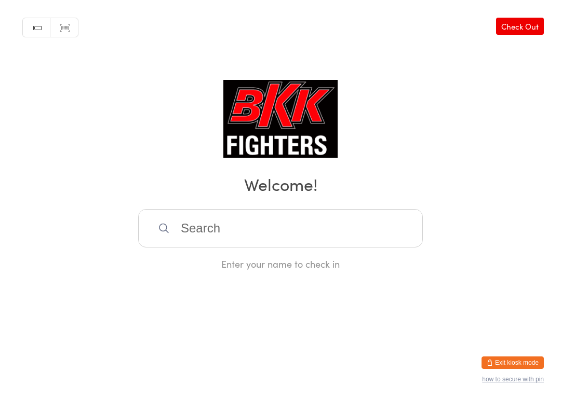
click at [351, 222] on input "search" at bounding box center [280, 228] width 284 height 38
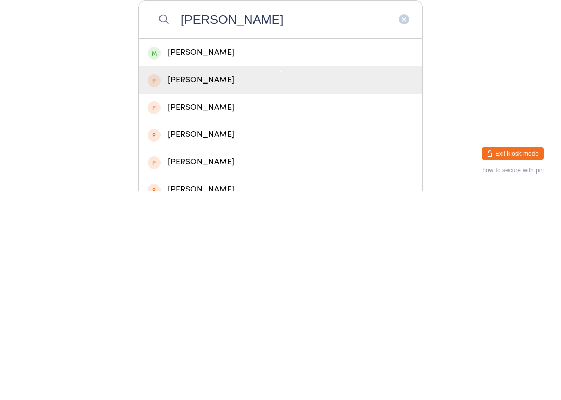
type input "Peter b"
click at [310, 276] on div "Peter Miklos" at bounding box center [280, 290] width 283 height 28
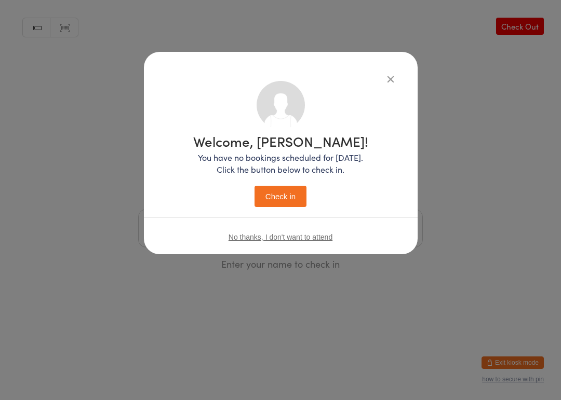
click at [385, 81] on icon "button" at bounding box center [390, 78] width 11 height 11
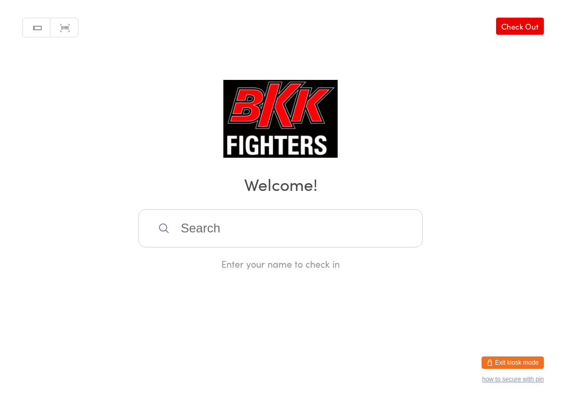
click at [313, 212] on input "search" at bounding box center [280, 228] width 284 height 38
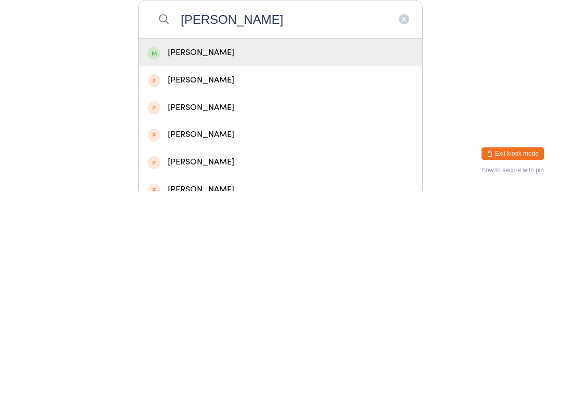
type input "Peter b"
click at [286, 248] on div "Peter Betts" at bounding box center [280, 262] width 283 height 28
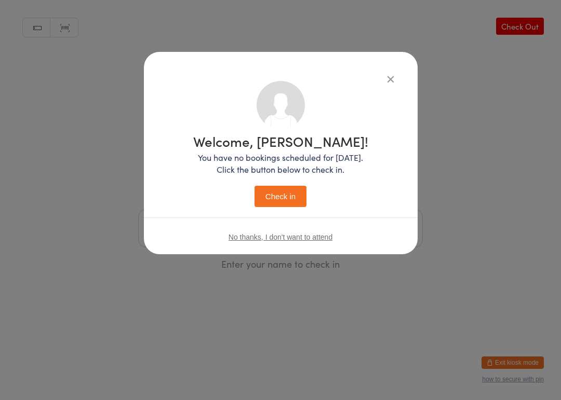
click at [293, 191] on button "Check in" at bounding box center [280, 196] width 52 height 21
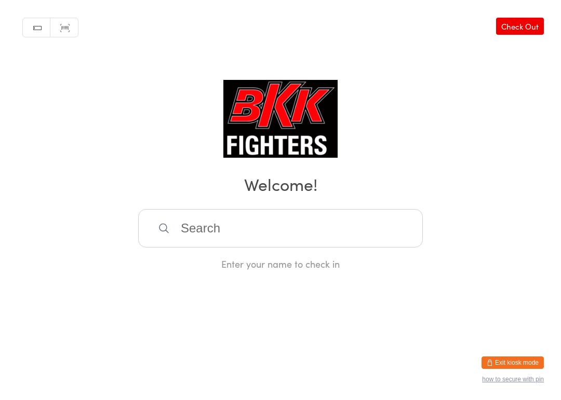
click at [224, 226] on input "search" at bounding box center [280, 228] width 284 height 38
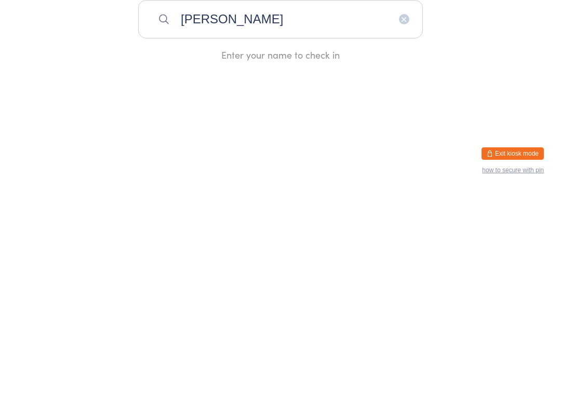
type input "Emeka"
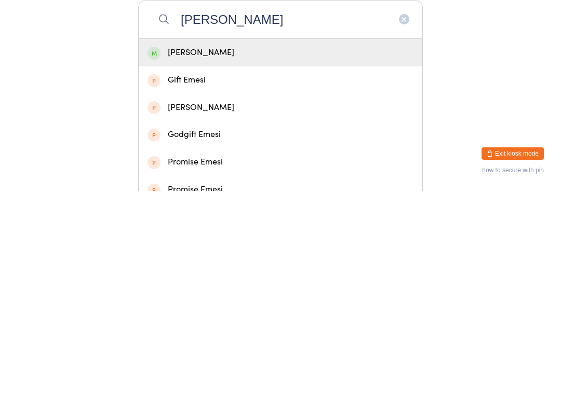
click at [402, 255] on div "Emeka Nwabueze" at bounding box center [280, 262] width 266 height 14
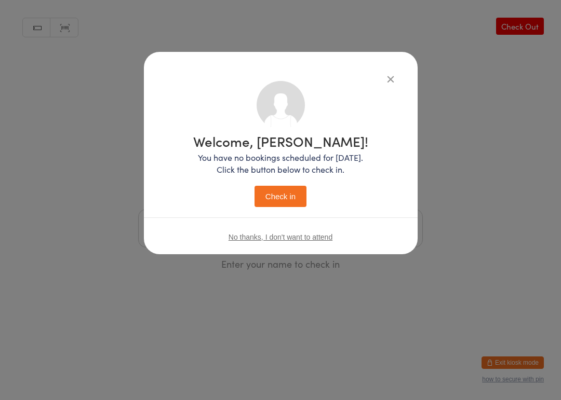
click at [288, 199] on button "Check in" at bounding box center [280, 196] width 52 height 21
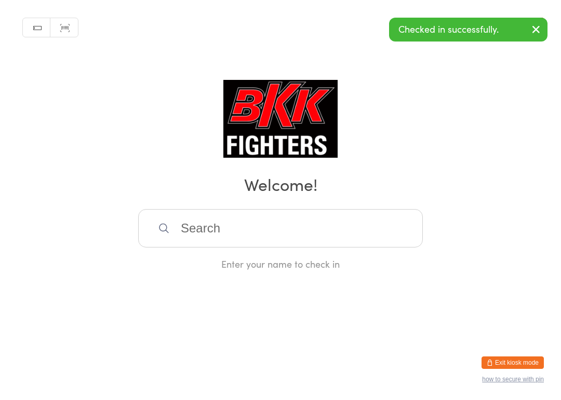
click at [420, 28] on button "button" at bounding box center [535, 30] width 23 height 24
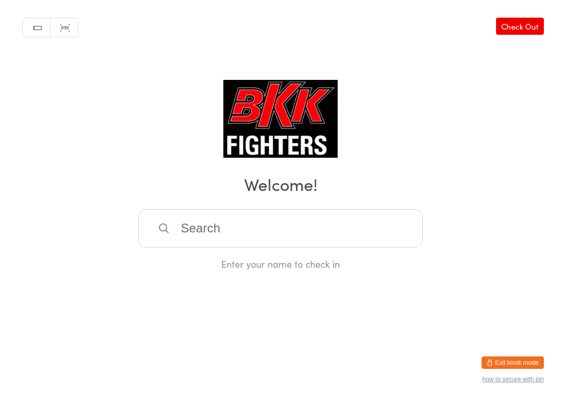
click at [238, 227] on input "search" at bounding box center [280, 228] width 284 height 38
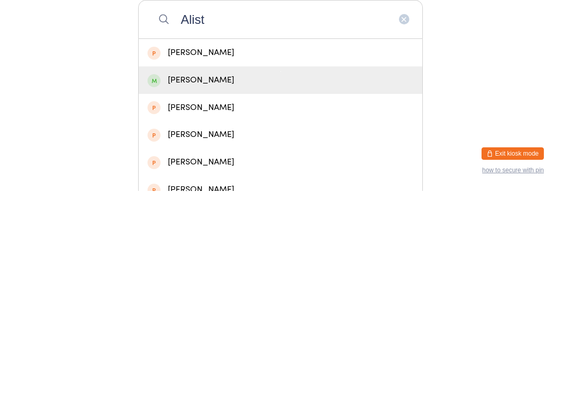
type input "Alist"
click at [228, 282] on div "Alistair Matthews" at bounding box center [280, 289] width 266 height 14
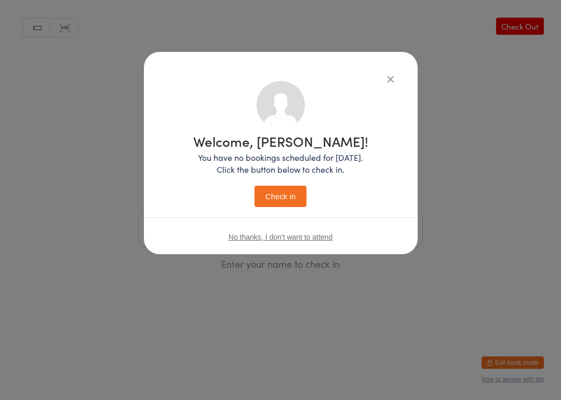
click at [282, 199] on button "Check in" at bounding box center [280, 196] width 52 height 21
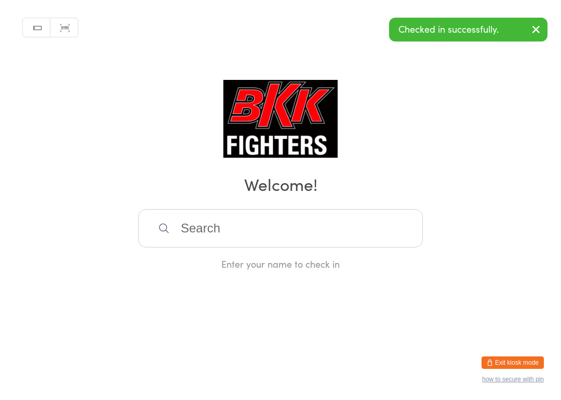
click at [333, 222] on input "search" at bounding box center [280, 228] width 284 height 38
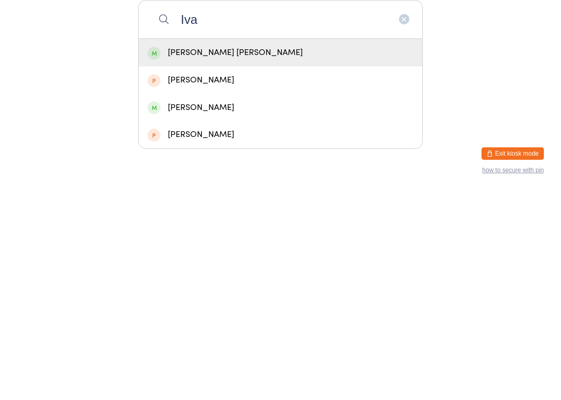
type input "Iva"
click at [267, 310] on div "Ivan Arnaut" at bounding box center [280, 317] width 266 height 14
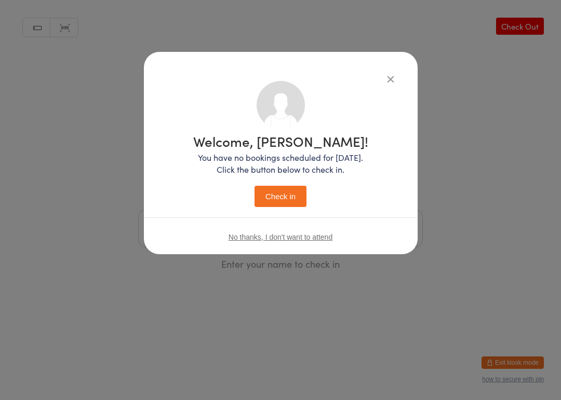
click at [276, 191] on button "Check in" at bounding box center [280, 196] width 52 height 21
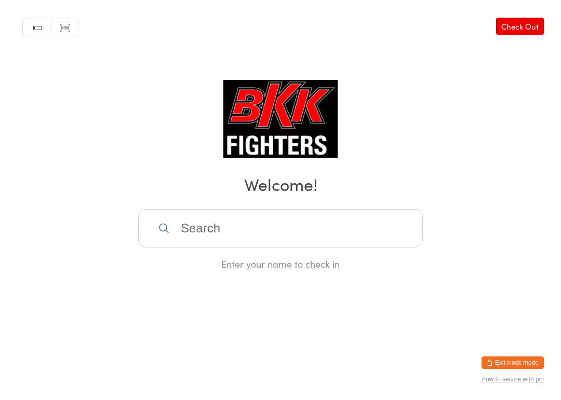
click at [228, 222] on input "search" at bounding box center [280, 228] width 284 height 38
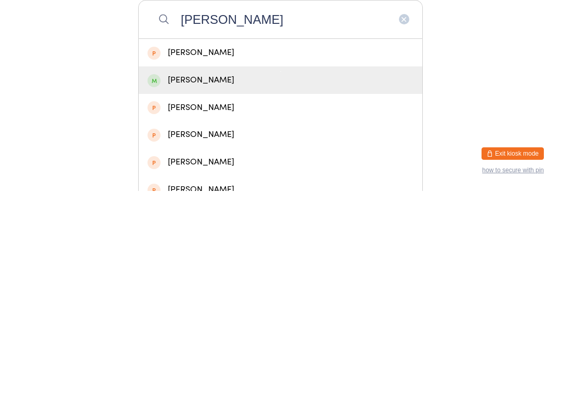
type input "Michal"
click at [206, 282] on div "Michal Chrzanowski" at bounding box center [280, 289] width 266 height 14
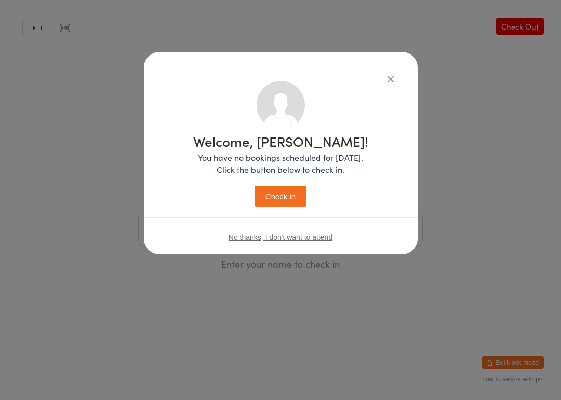
click at [284, 193] on button "Check in" at bounding box center [280, 196] width 52 height 21
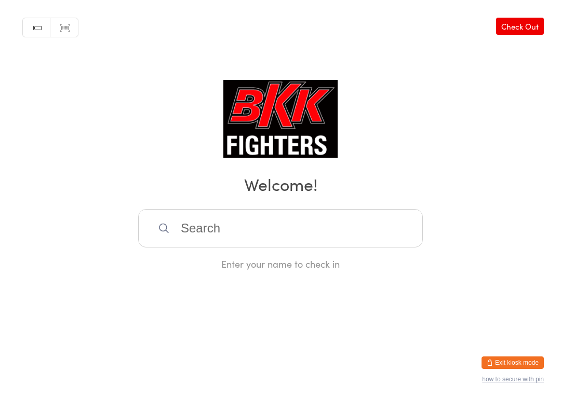
click at [370, 229] on input "search" at bounding box center [280, 228] width 284 height 38
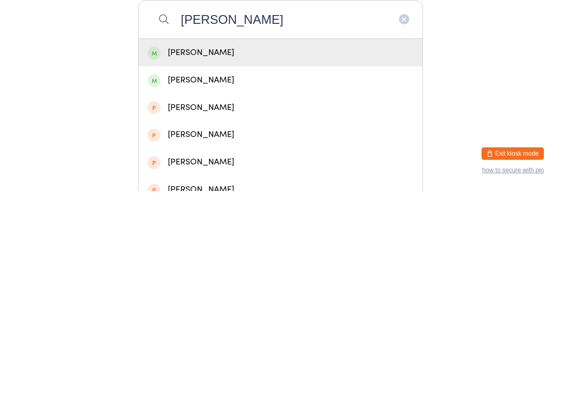
type input "Joe buckland"
click at [368, 255] on div "joe buckland" at bounding box center [280, 262] width 266 height 14
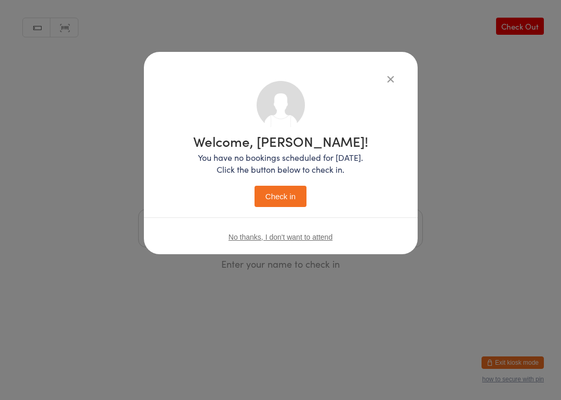
click at [294, 194] on button "Check in" at bounding box center [280, 196] width 52 height 21
